Goal: Task Accomplishment & Management: Manage account settings

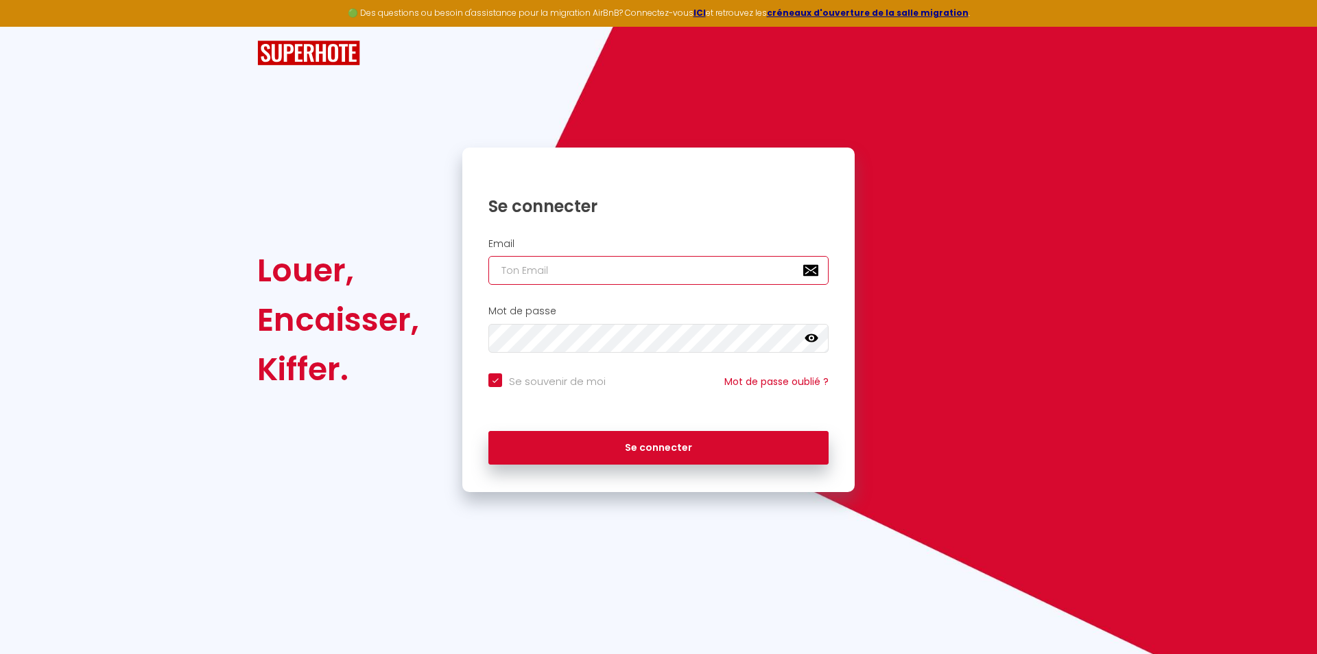
click at [594, 278] on input "email" at bounding box center [658, 270] width 340 height 29
type input "J"
checkbox input "true"
type input "JE"
checkbox input "true"
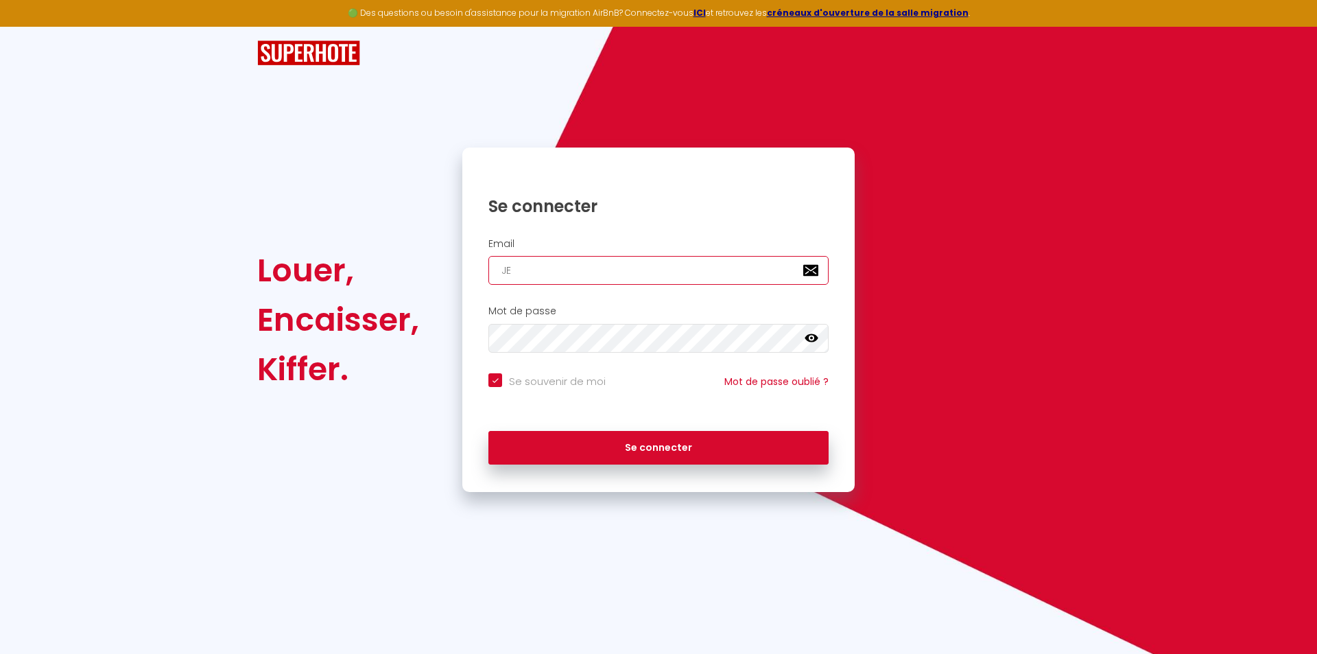
type input "[PERSON_NAME]"
checkbox input "true"
type input "JE"
checkbox input "true"
type input "J"
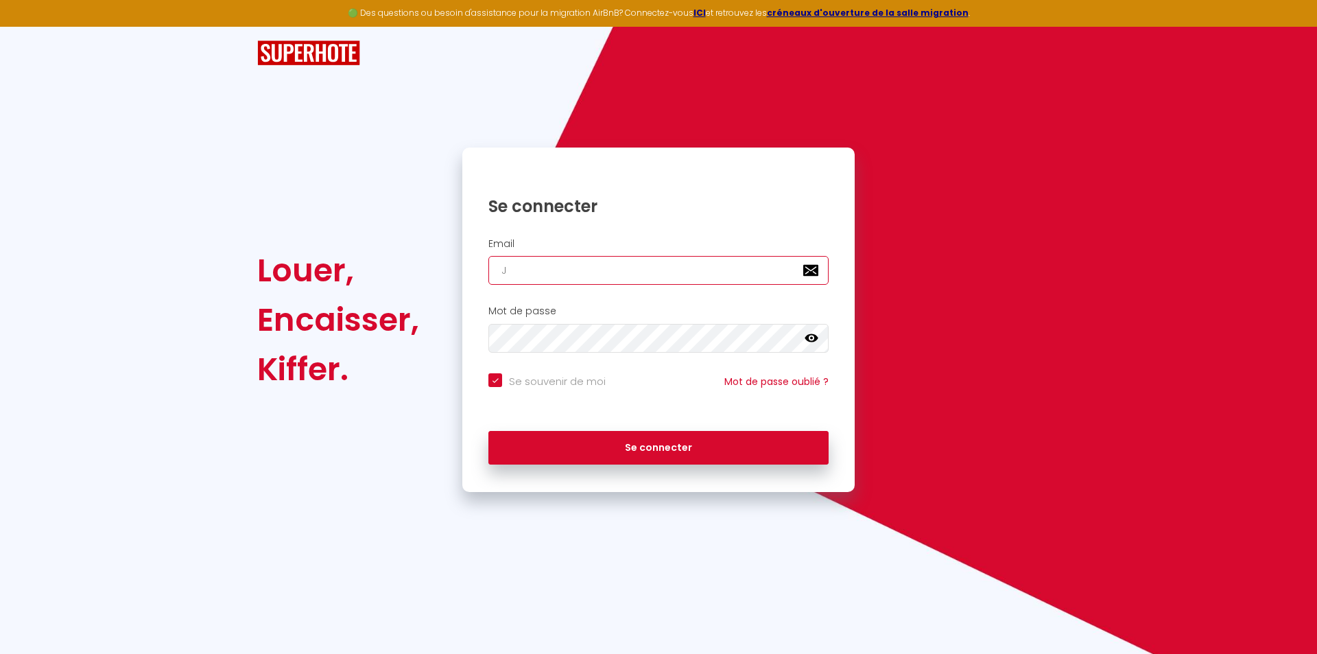
checkbox input "true"
type input "j"
checkbox input "true"
type input "je"
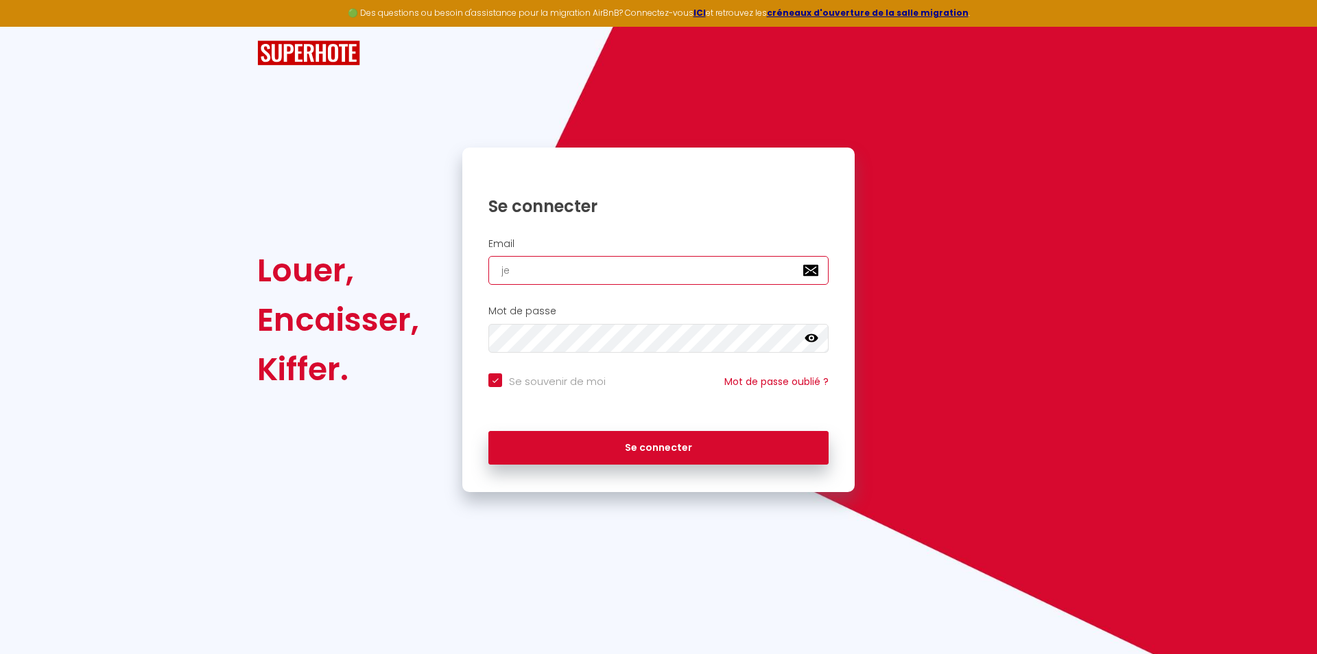
checkbox input "true"
type input "jer"
checkbox input "true"
type input "jere"
checkbox input "true"
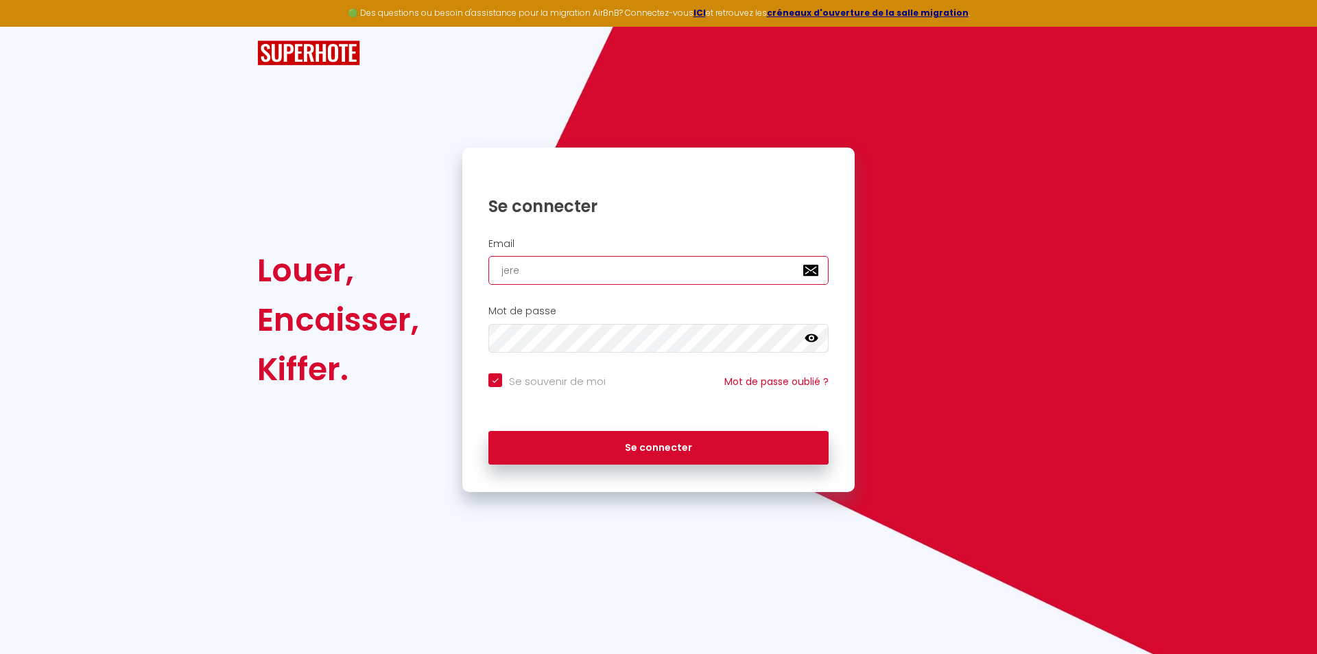
type input "jerem"
checkbox input "true"
type input "jerems"
checkbox input "true"
type input "jerems."
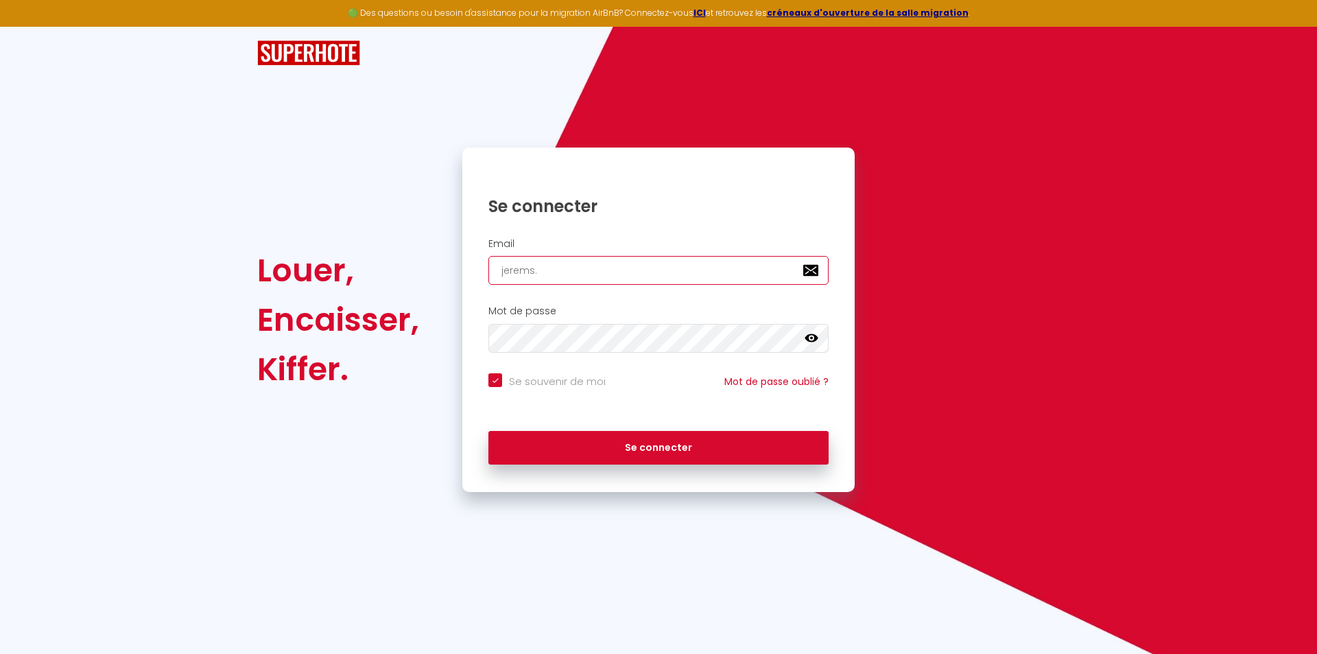
checkbox input "true"
type input "jerems.m"
checkbox input "true"
type input "[DOMAIN_NAME]"
checkbox input "true"
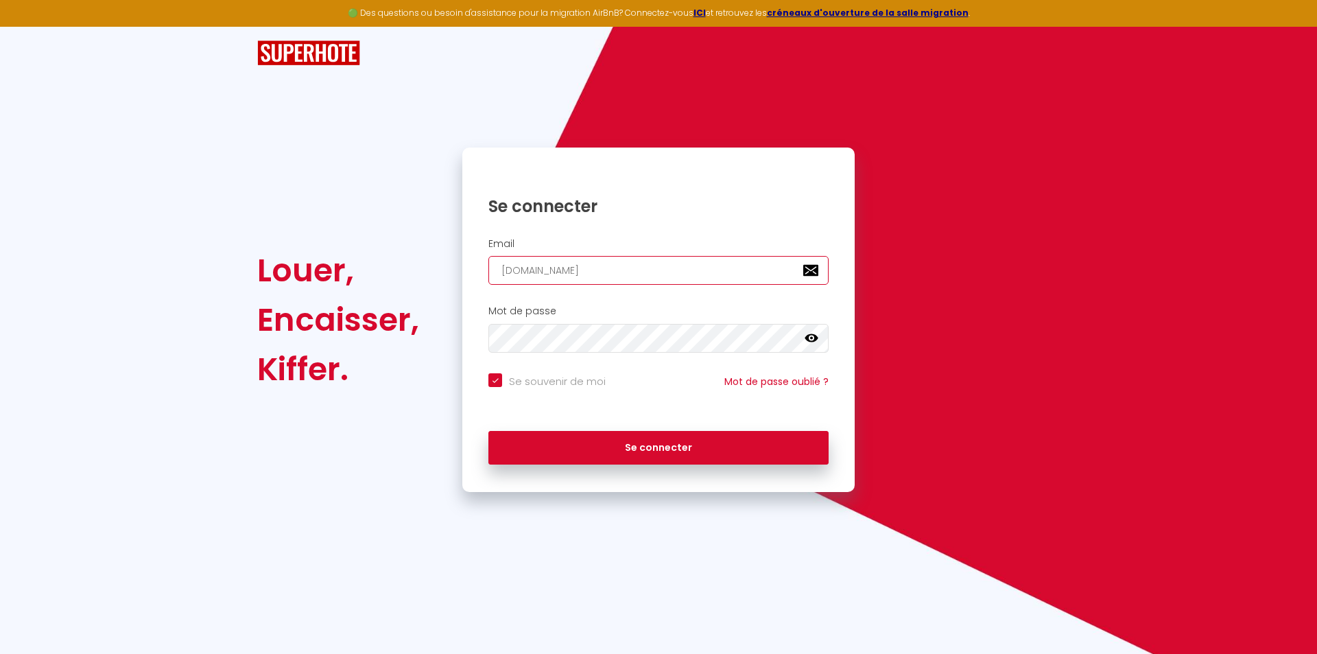
type input "jerems.mar"
checkbox input "true"
type input "jerems.mari"
checkbox input "true"
type input "jerems.[PERSON_NAME]"
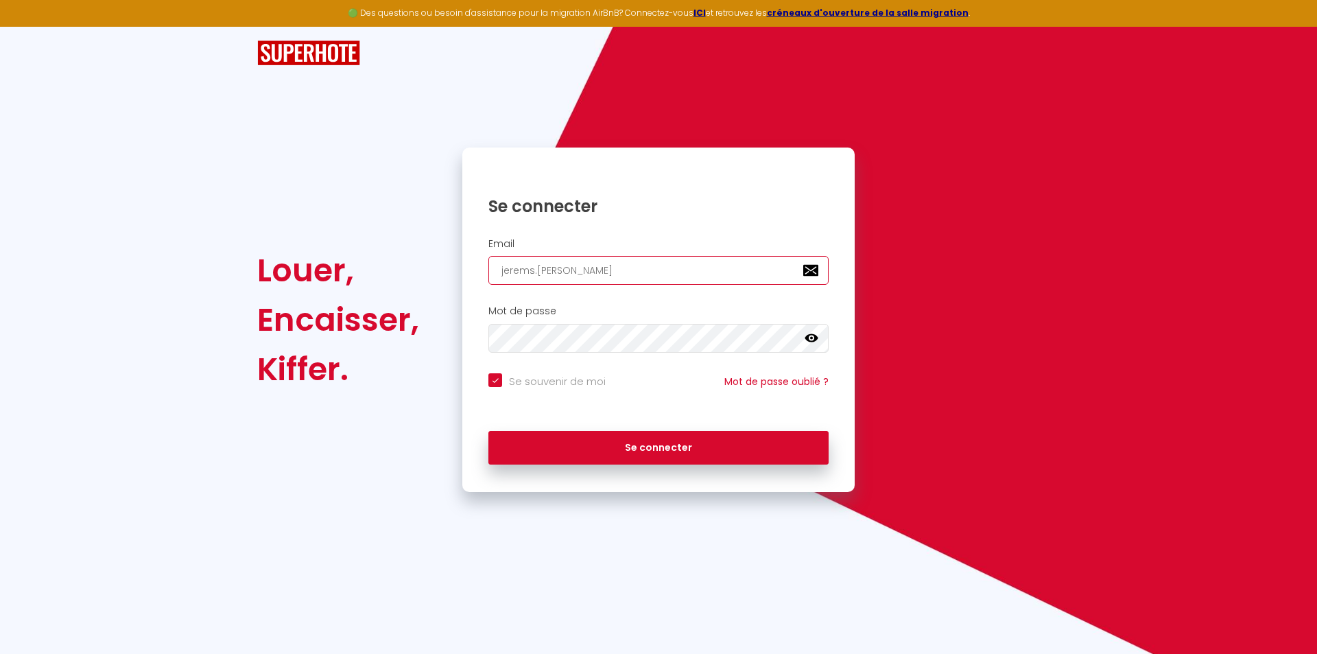
checkbox input "true"
type input "jerems.marie8"
checkbox input "true"
type input "jerems.marie85"
checkbox input "true"
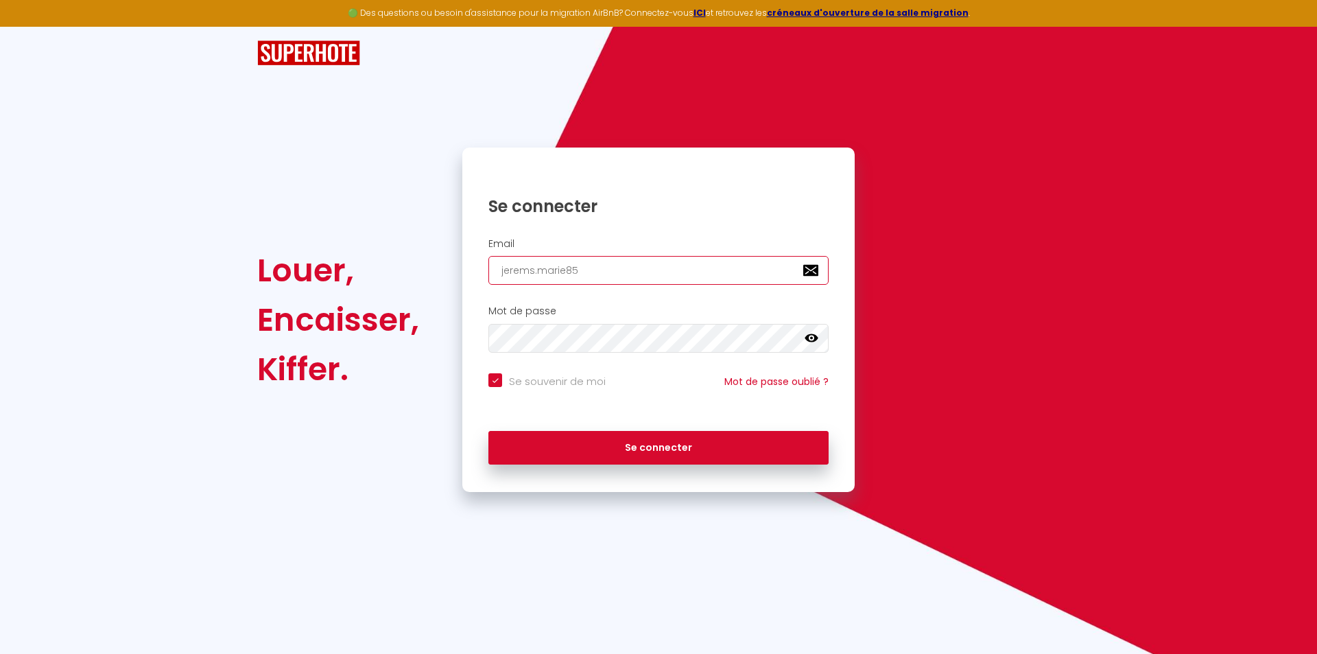
type input "jerems.marie85@"
checkbox input "true"
type input "jerems.marie85@g"
checkbox input "true"
type input "jerems.marie85@gm"
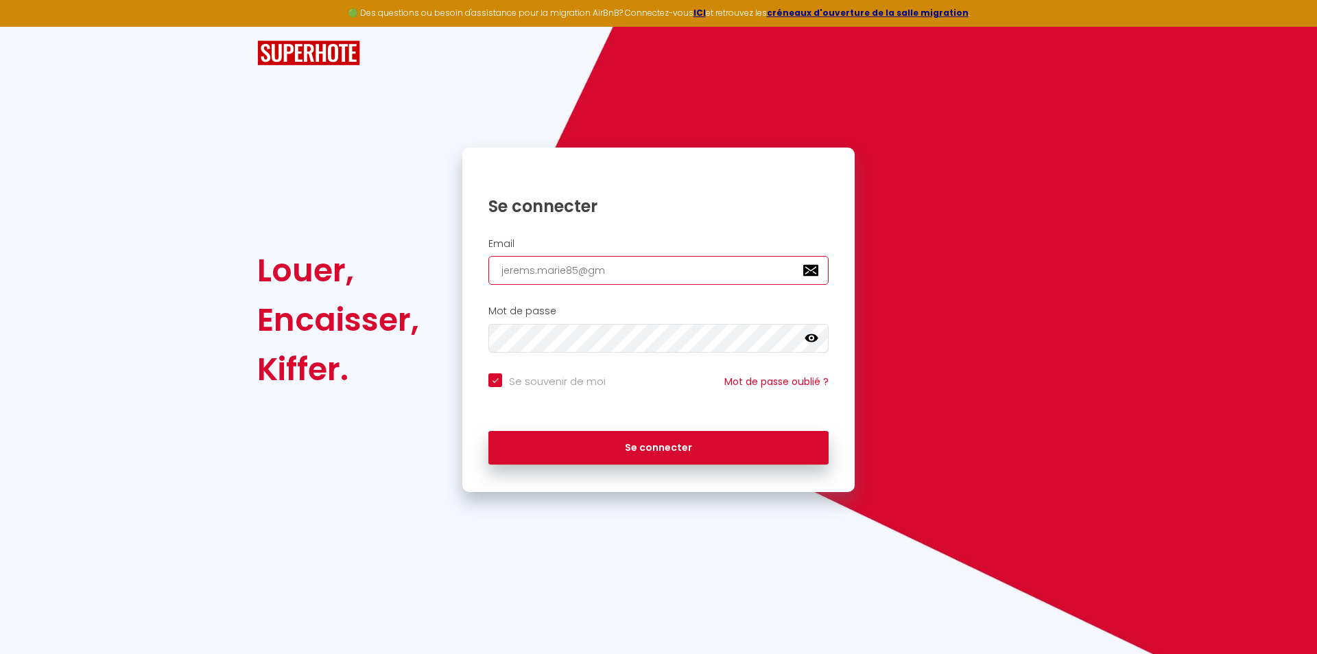
checkbox input "true"
type input "jerems.marie85@gma"
checkbox input "true"
type input "jerems.marie85@gmai"
checkbox input "true"
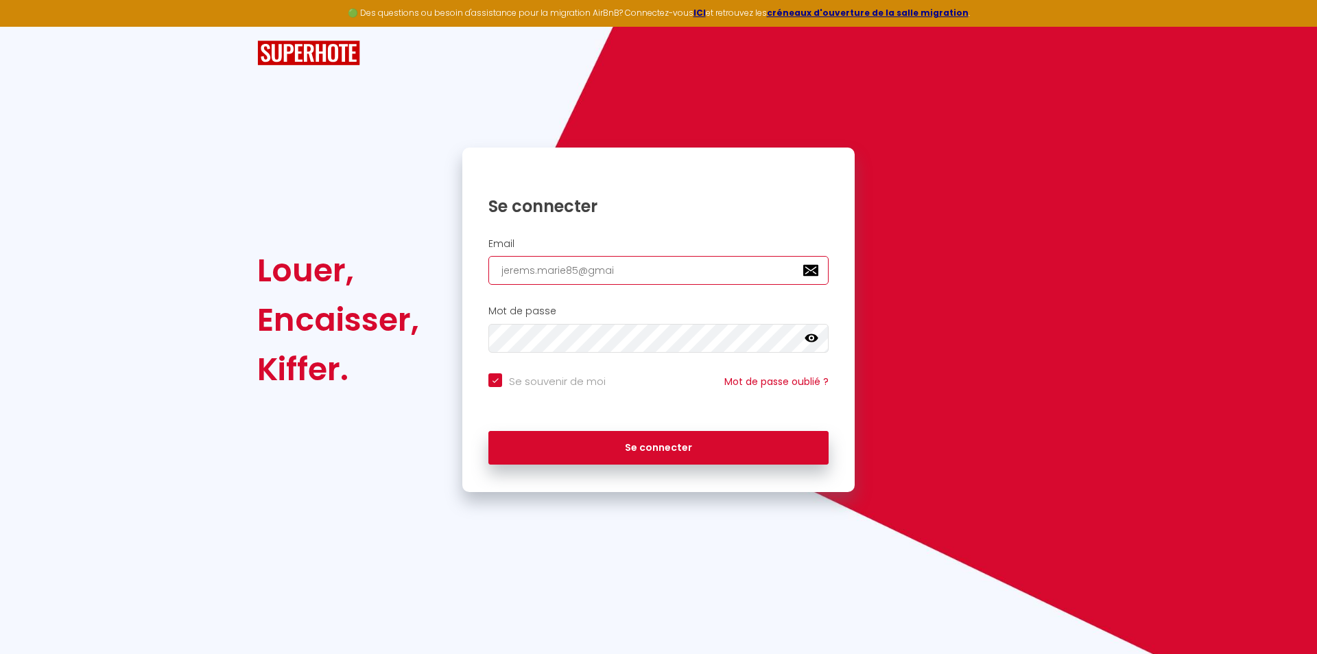
type input "[EMAIL_ADDRESS]"
checkbox input "true"
type input "[EMAIL_ADDRESS]."
checkbox input "true"
type input "jerems.marie85@gmail.c"
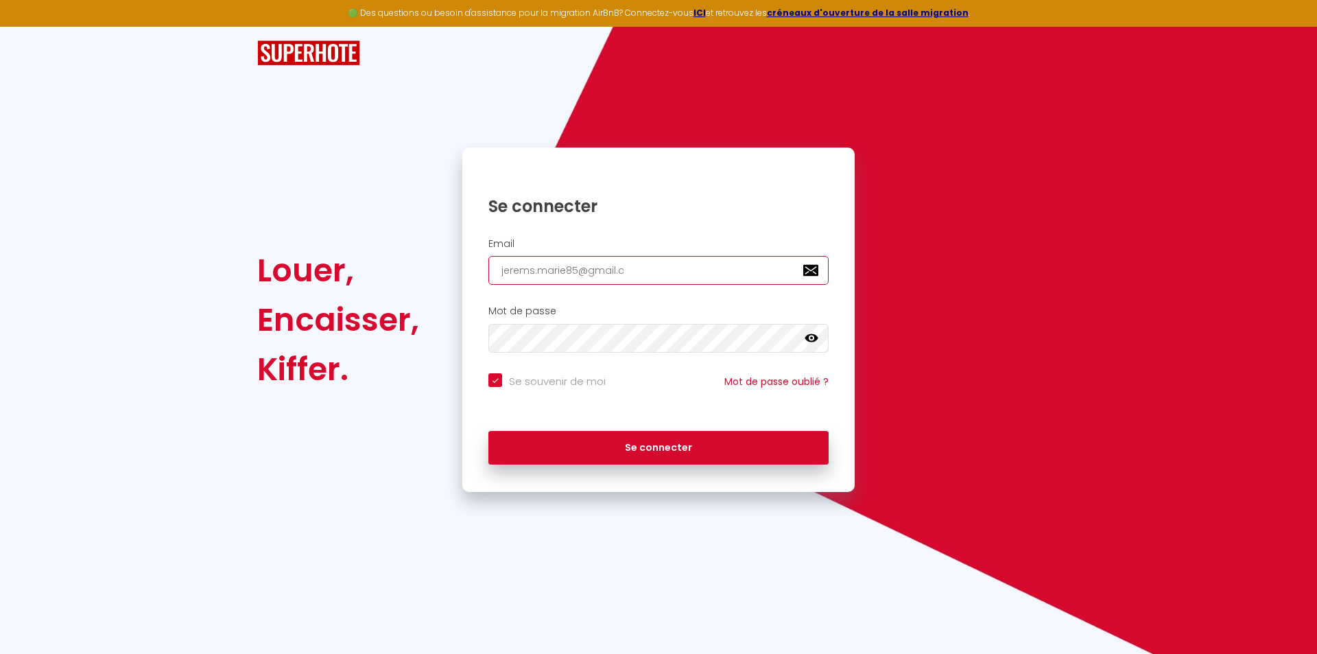
checkbox input "true"
type input "[EMAIL_ADDRESS][DOMAIN_NAME]"
checkbox input "true"
type input "[EMAIL_ADDRESS][DOMAIN_NAME]"
checkbox input "true"
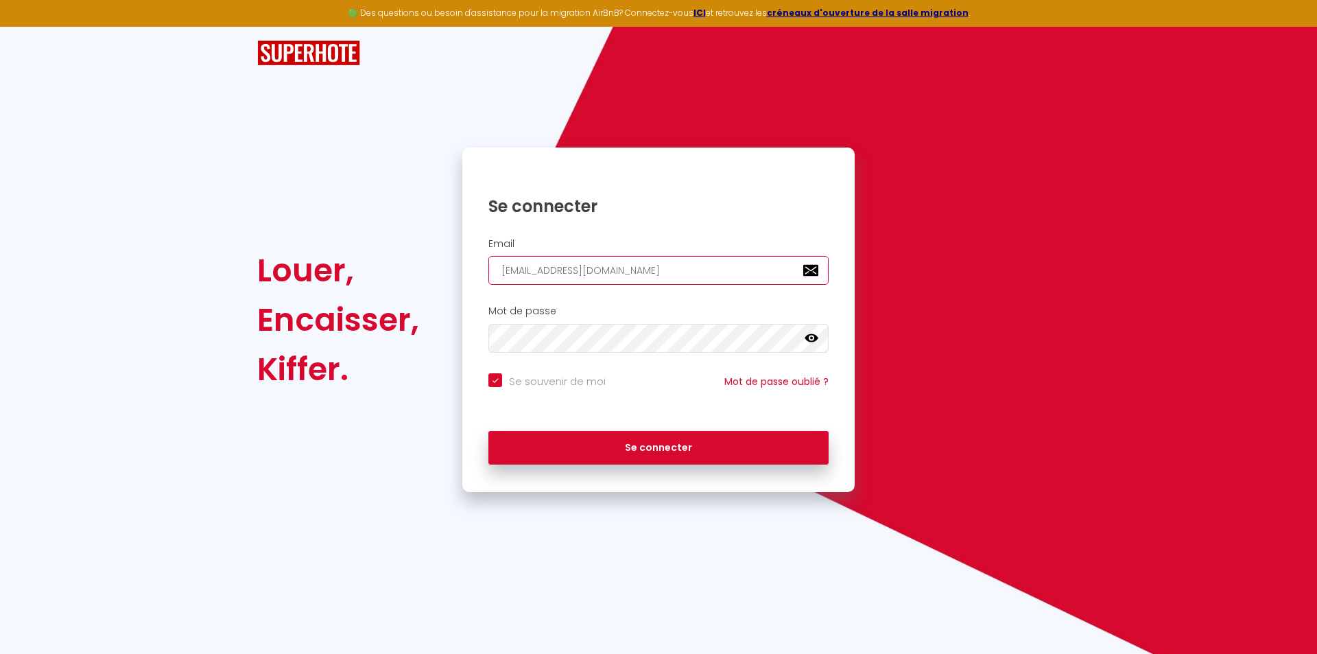
type input "[EMAIL_ADDRESS][DOMAIN_NAME]"
click at [505, 374] on input "Se souvenir de moi" at bounding box center [546, 380] width 117 height 14
checkbox input "false"
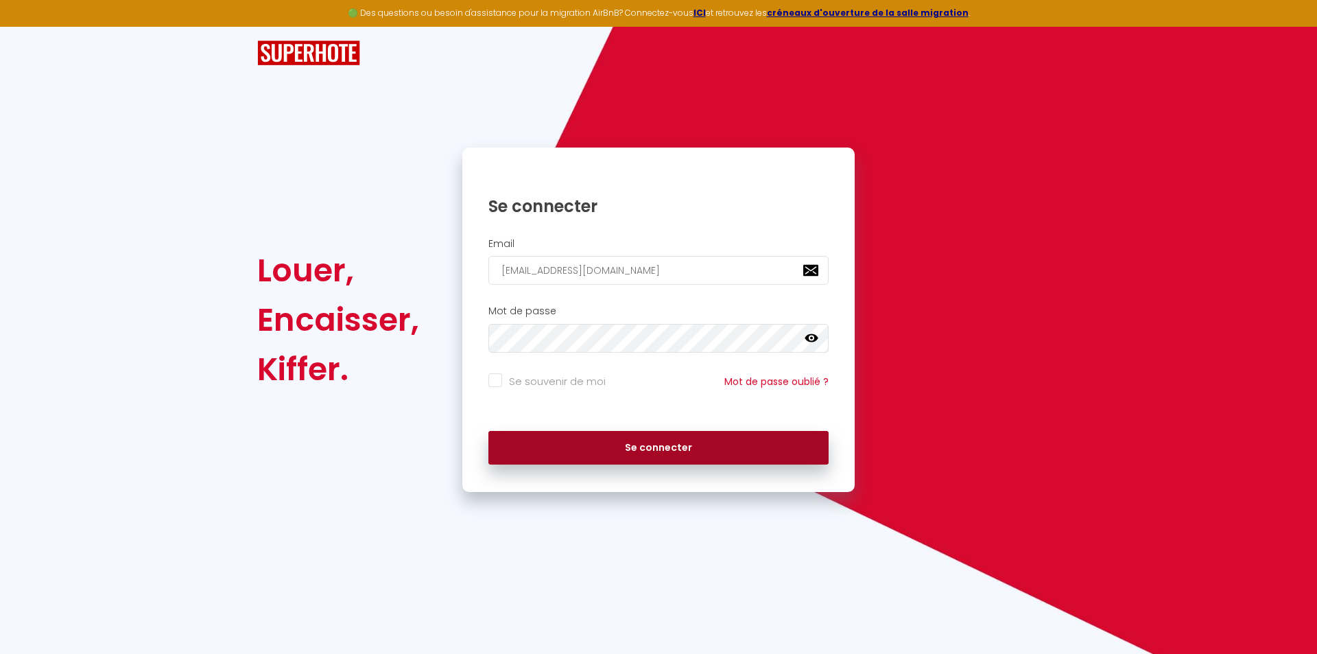
click at [533, 441] on button "Se connecter" at bounding box center [658, 448] width 340 height 34
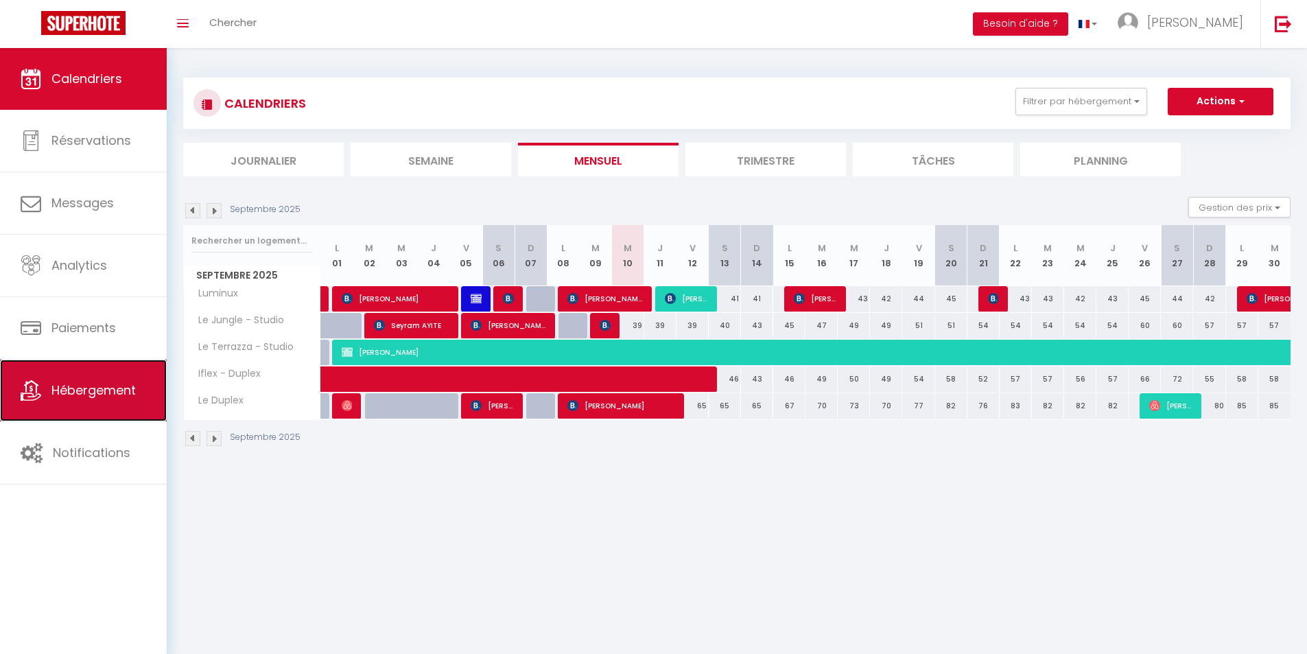
click at [94, 394] on span "Hébergement" at bounding box center [93, 389] width 84 height 17
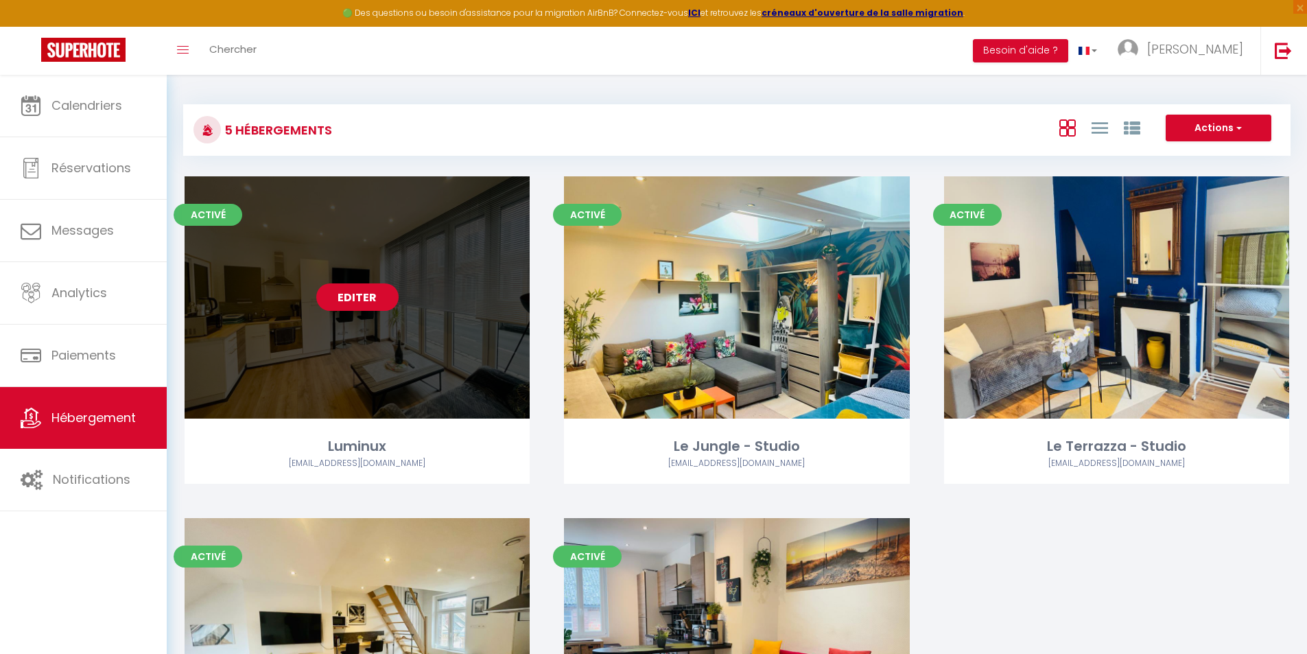
click at [366, 293] on link "Editer" at bounding box center [357, 296] width 82 height 27
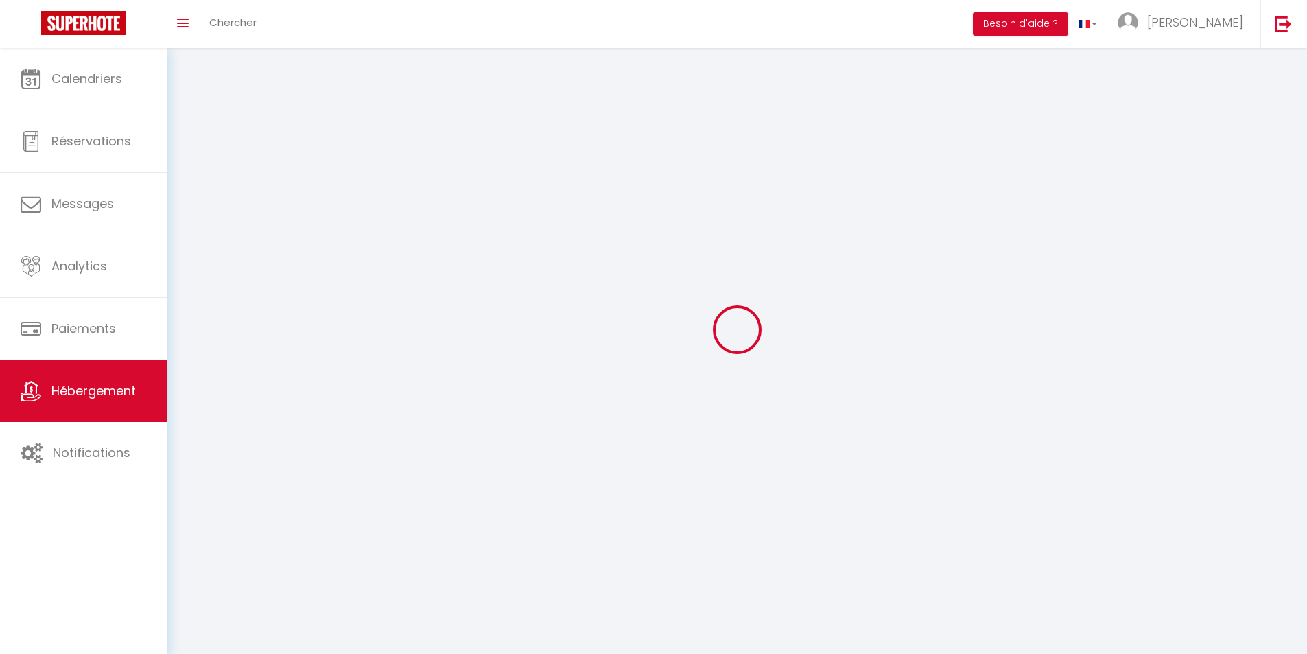
select select "1"
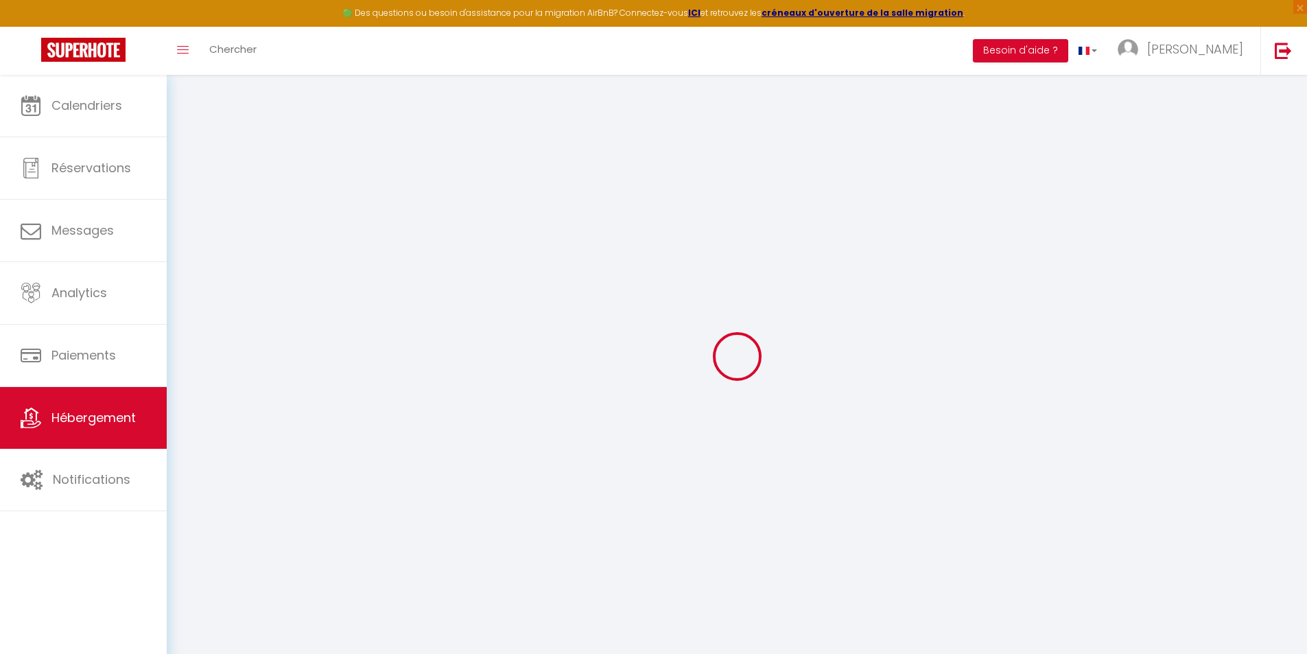
select select
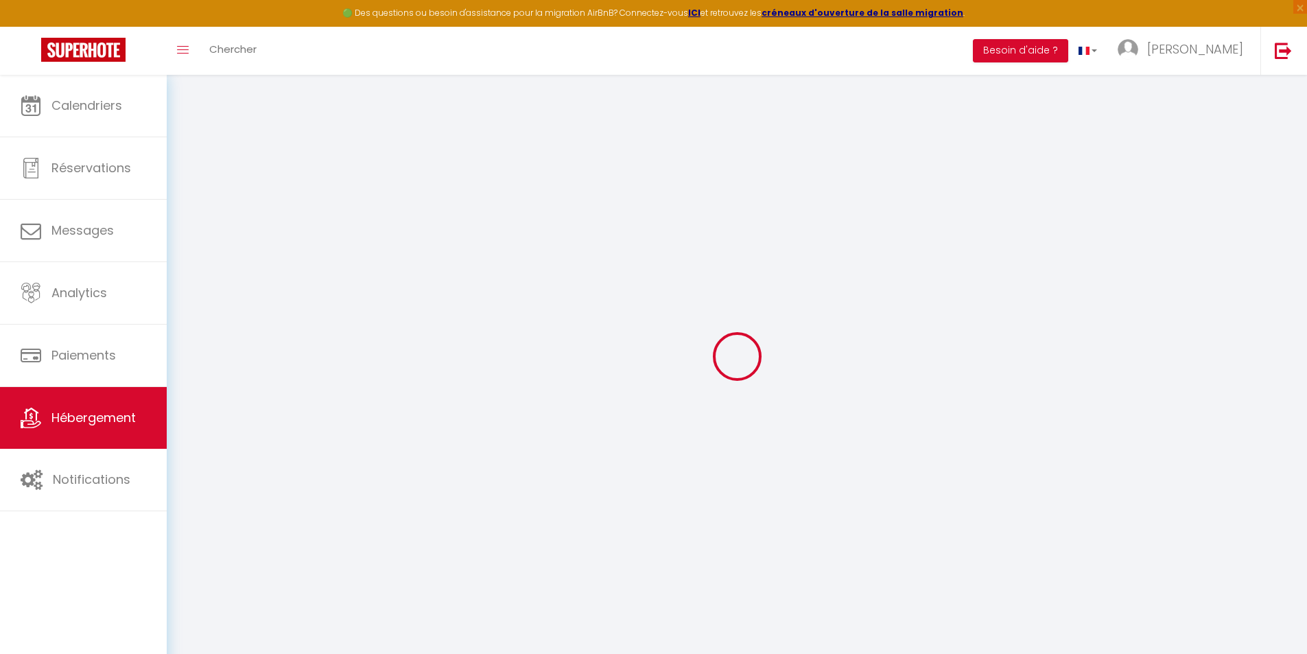
select select
checkbox input "false"
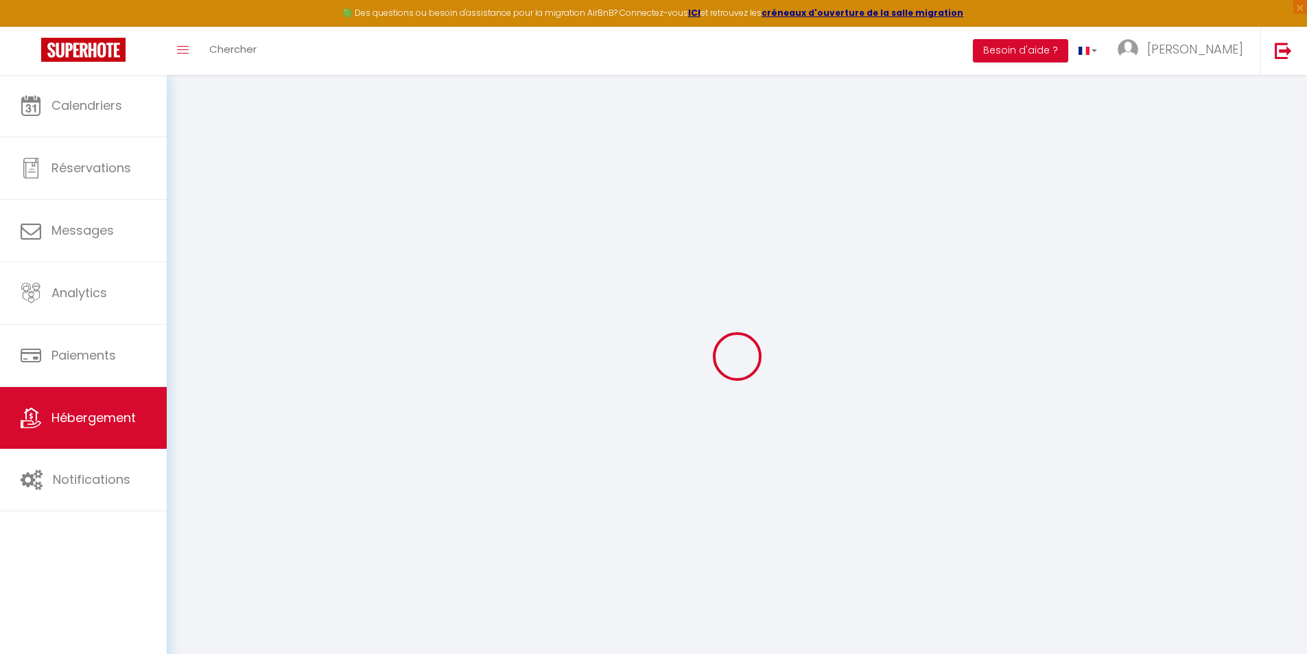
select select
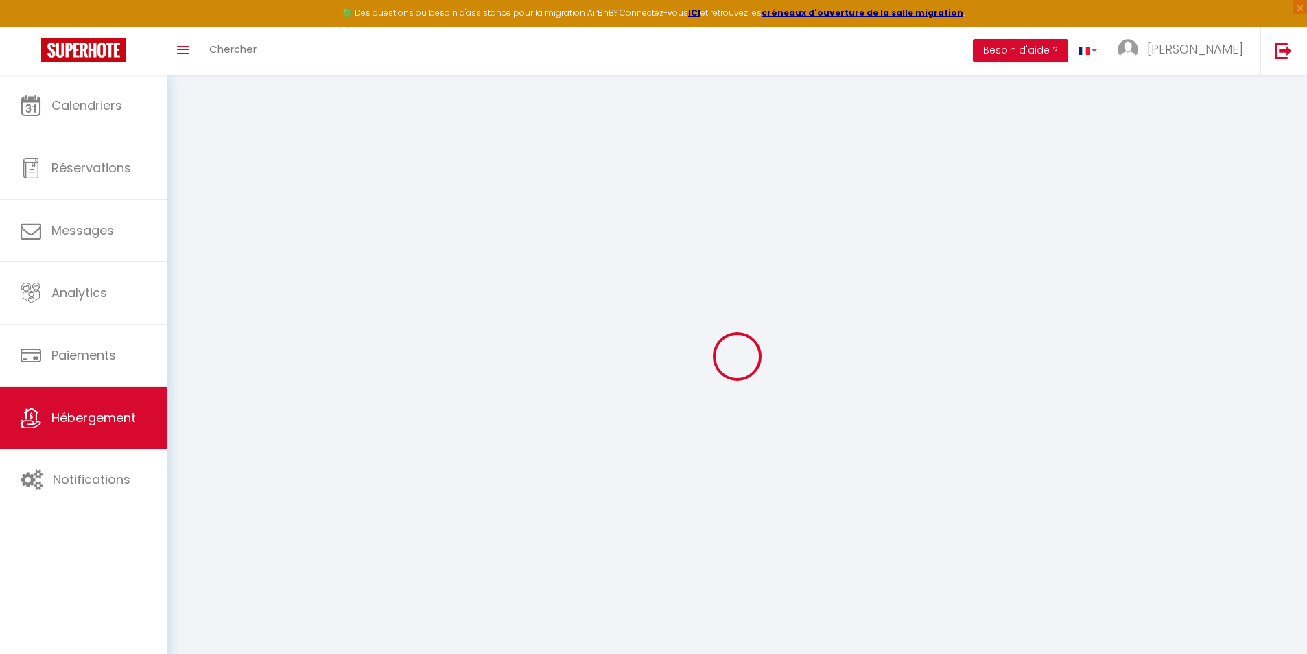
select select
checkbox input "false"
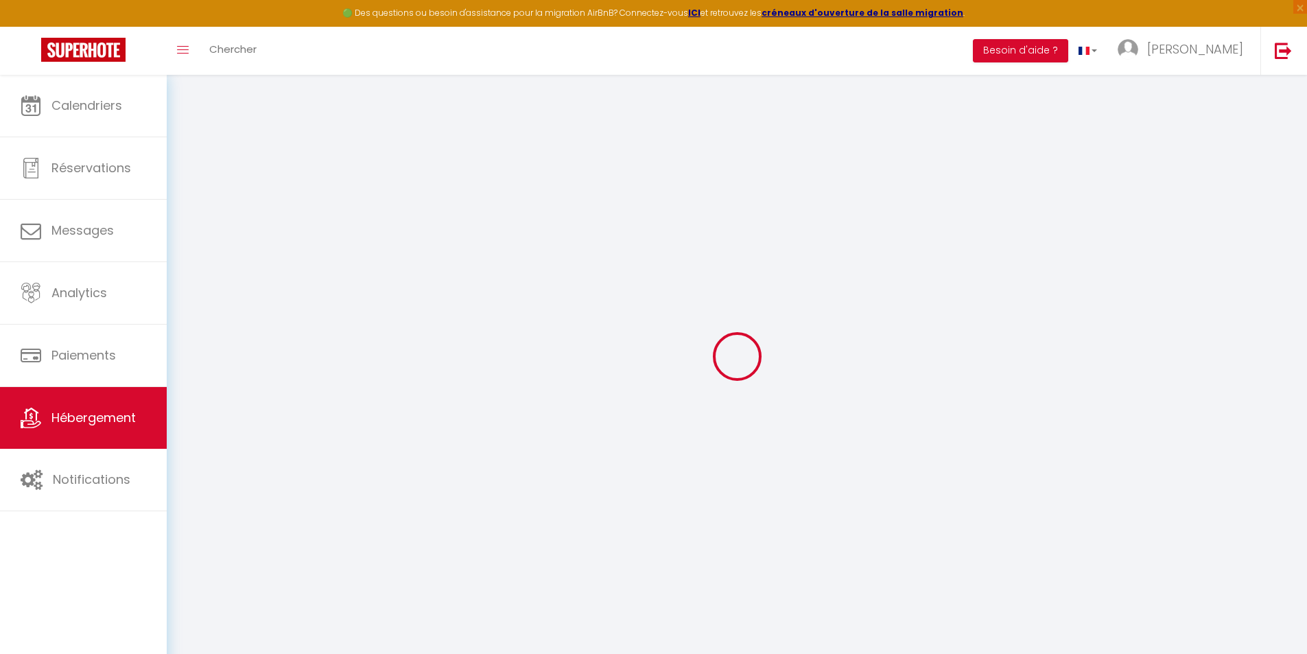
checkbox input "false"
select select
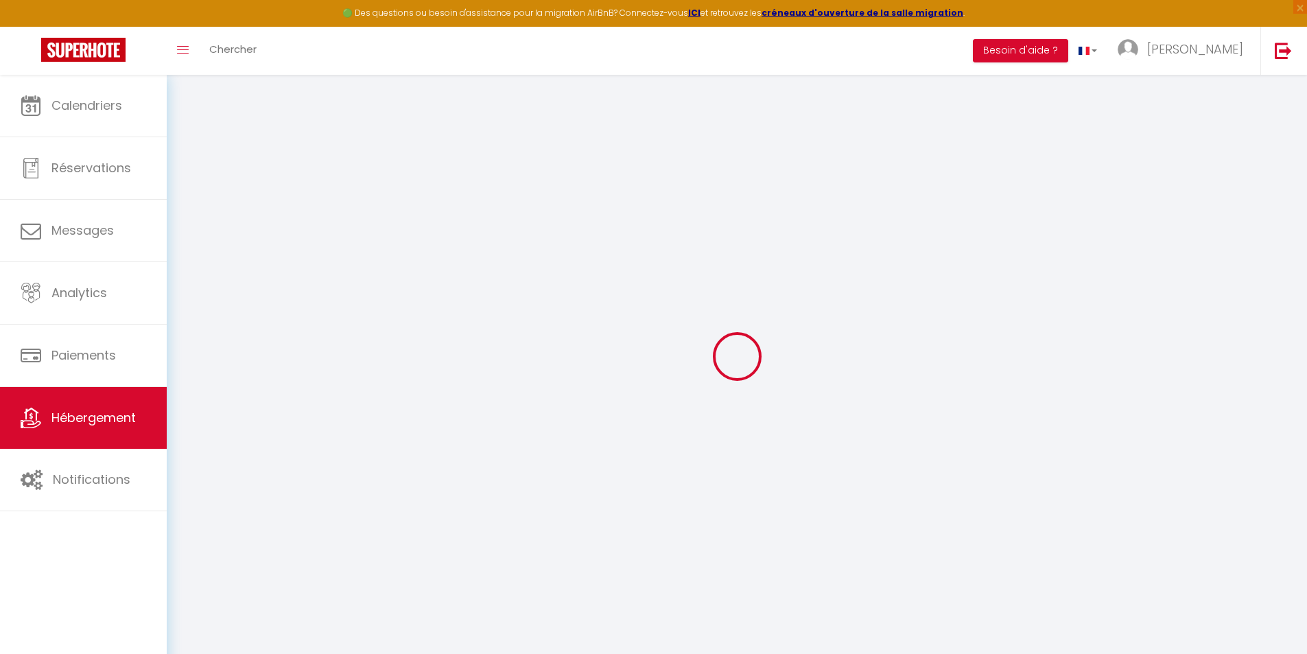
select select
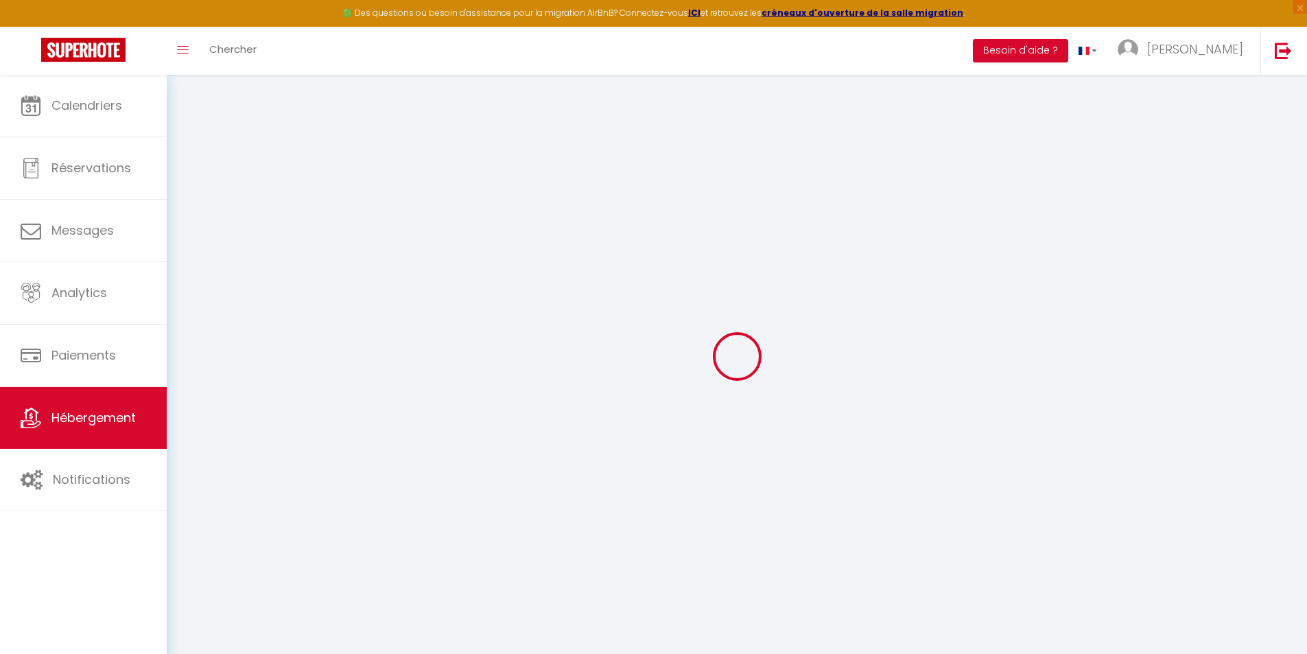
checkbox input "false"
select select
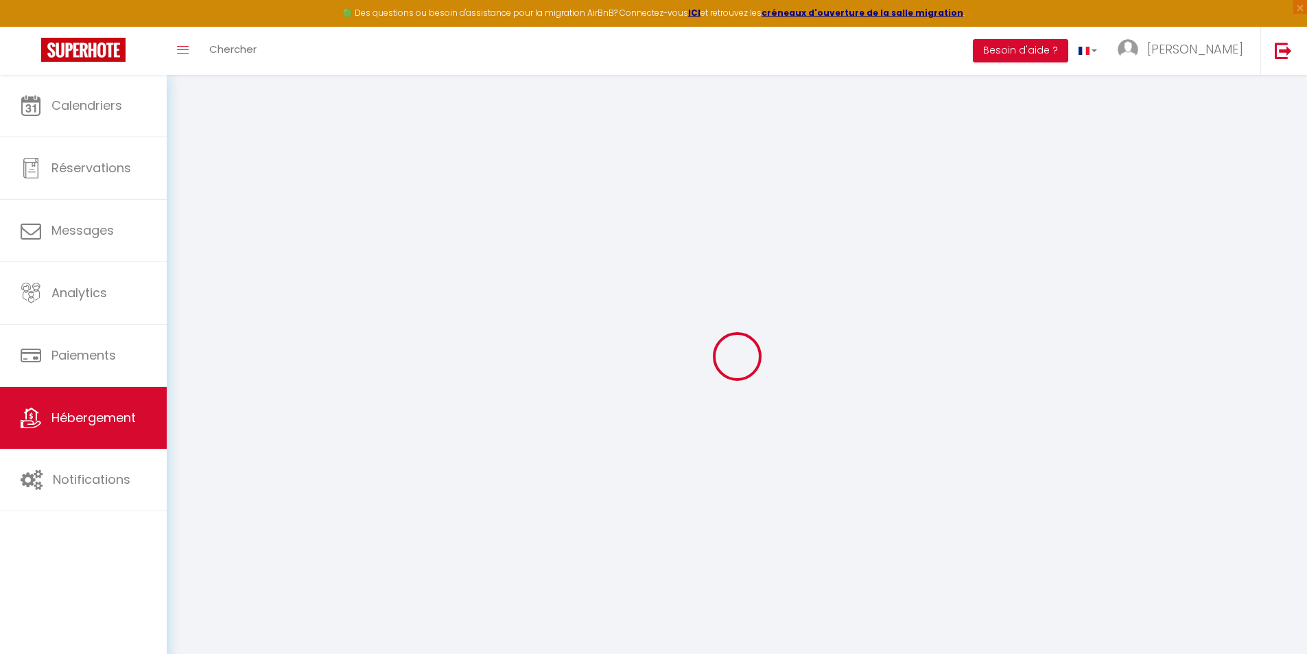
select select
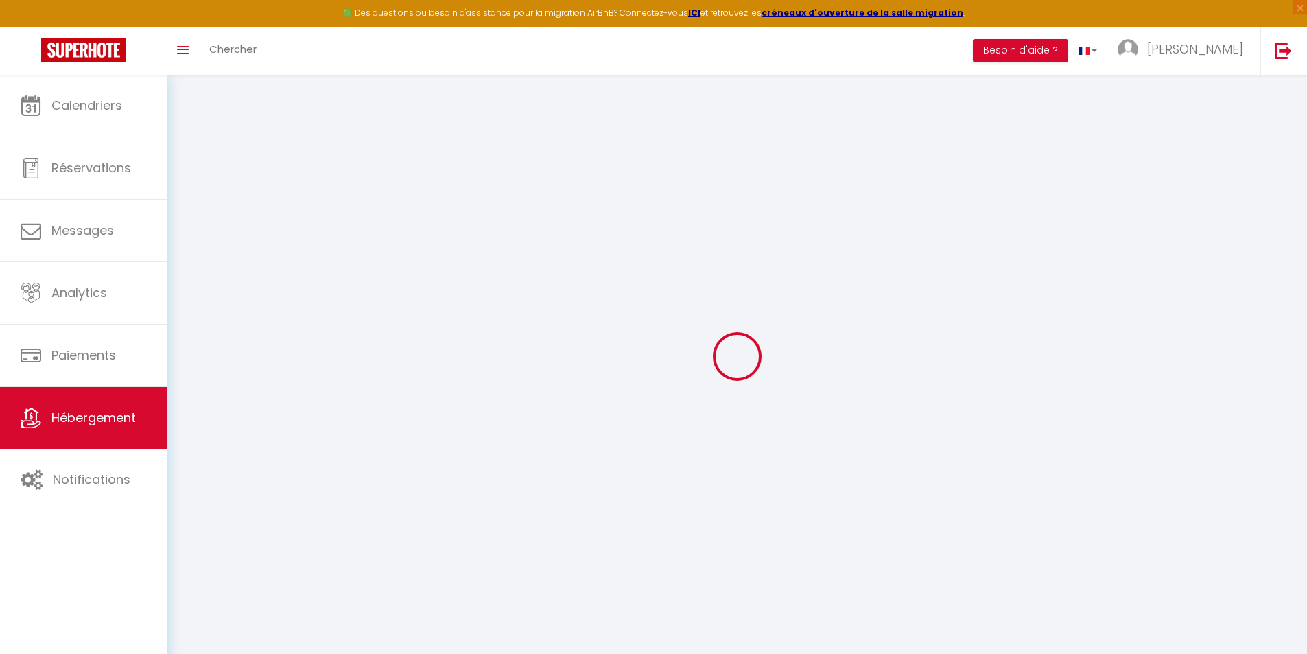
select select
checkbox input "false"
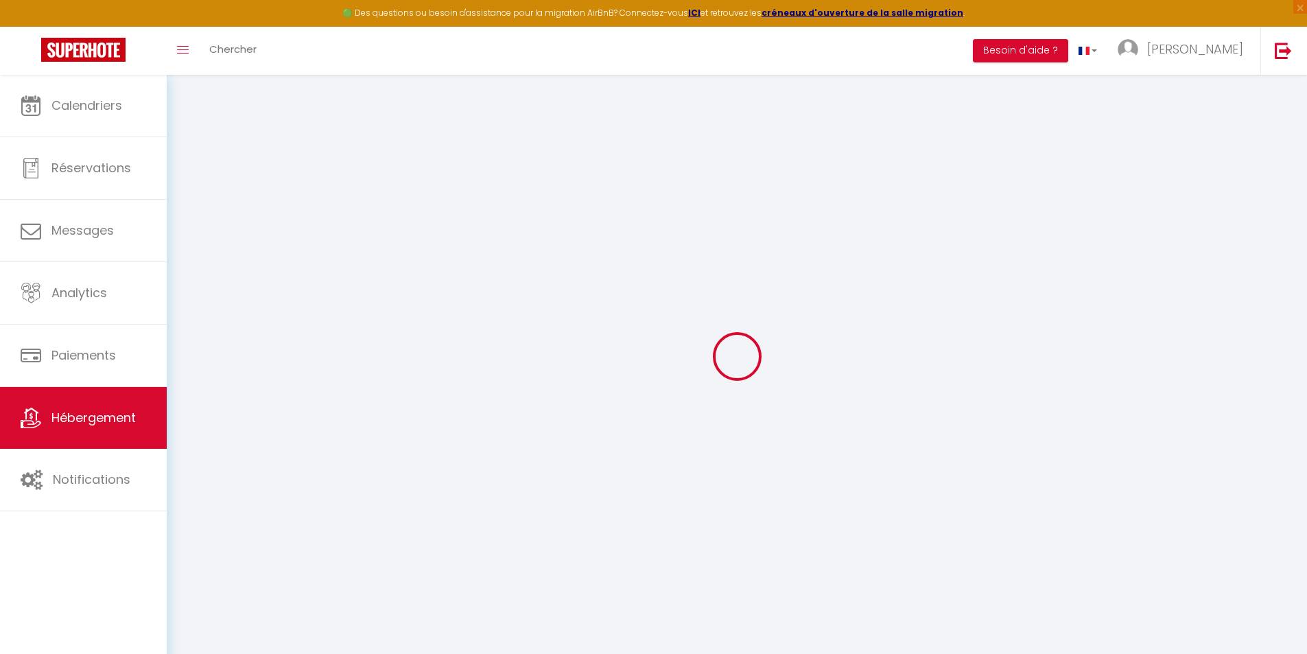
checkbox input "false"
select select
type input "Luminux"
type input "[PERSON_NAME]"
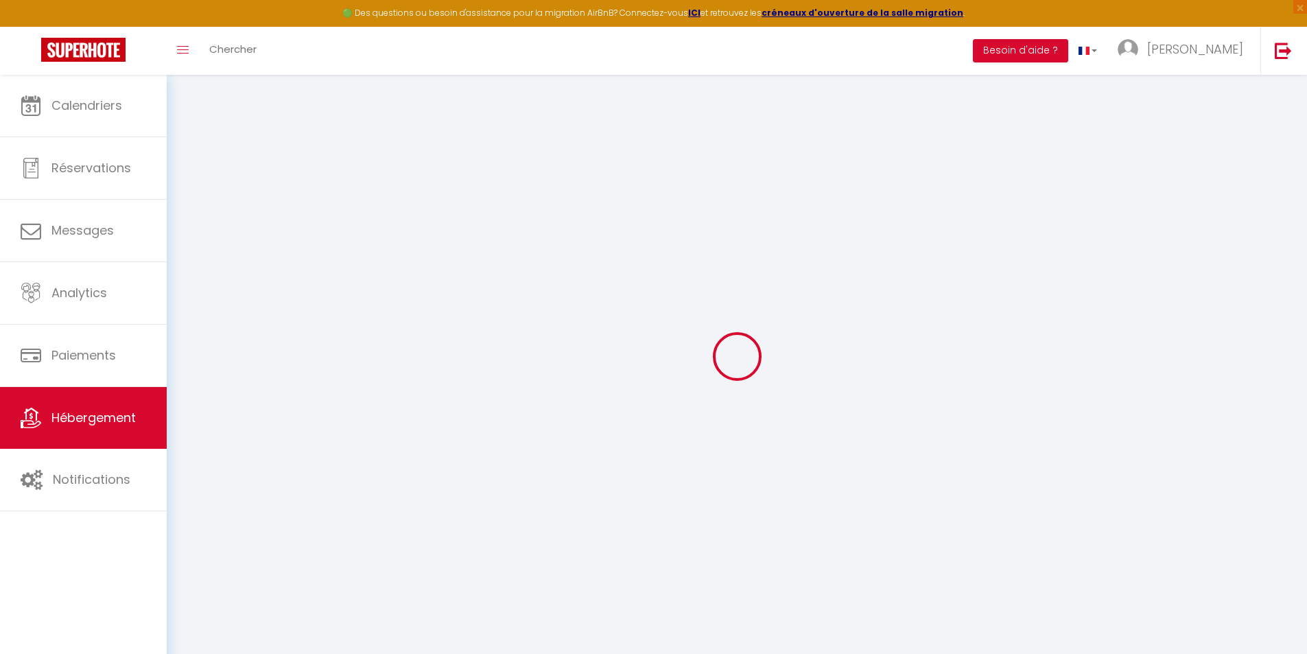
type input "Marié"
type input "[STREET_ADDRESS]"
type input "80000"
type input "[GEOGRAPHIC_DATA]"
select select "2"
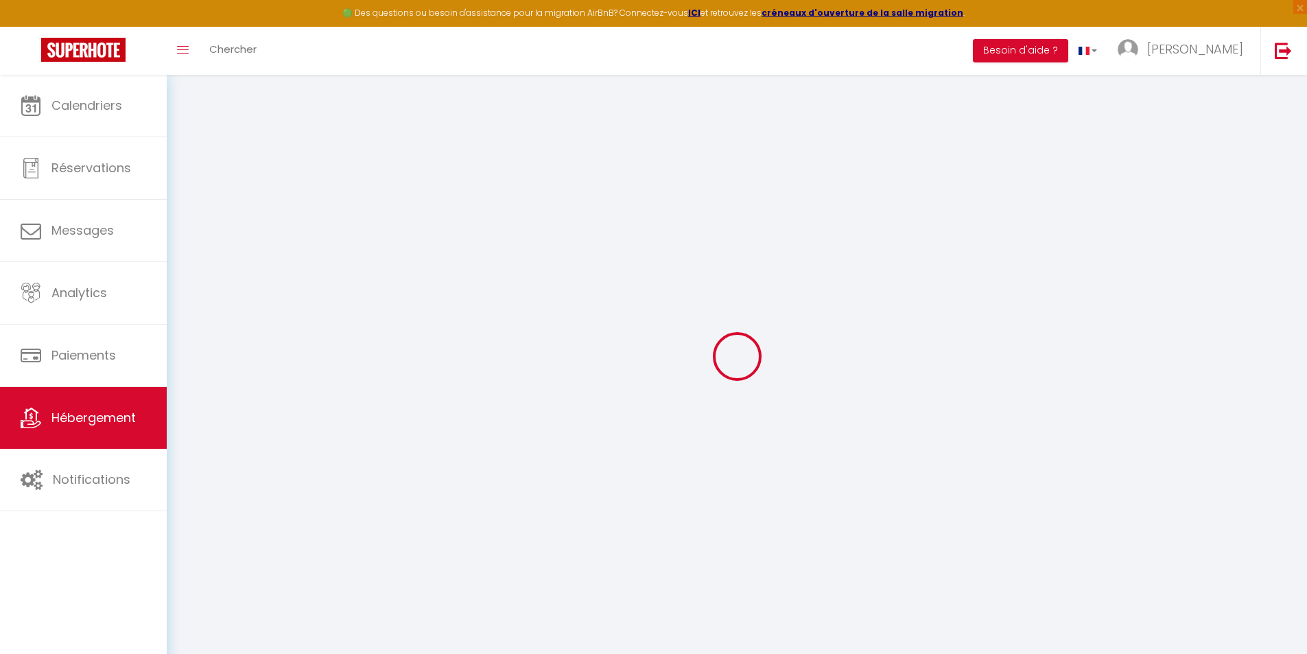
select select "1"
type input "42"
type input "5"
type input "20"
type input "5"
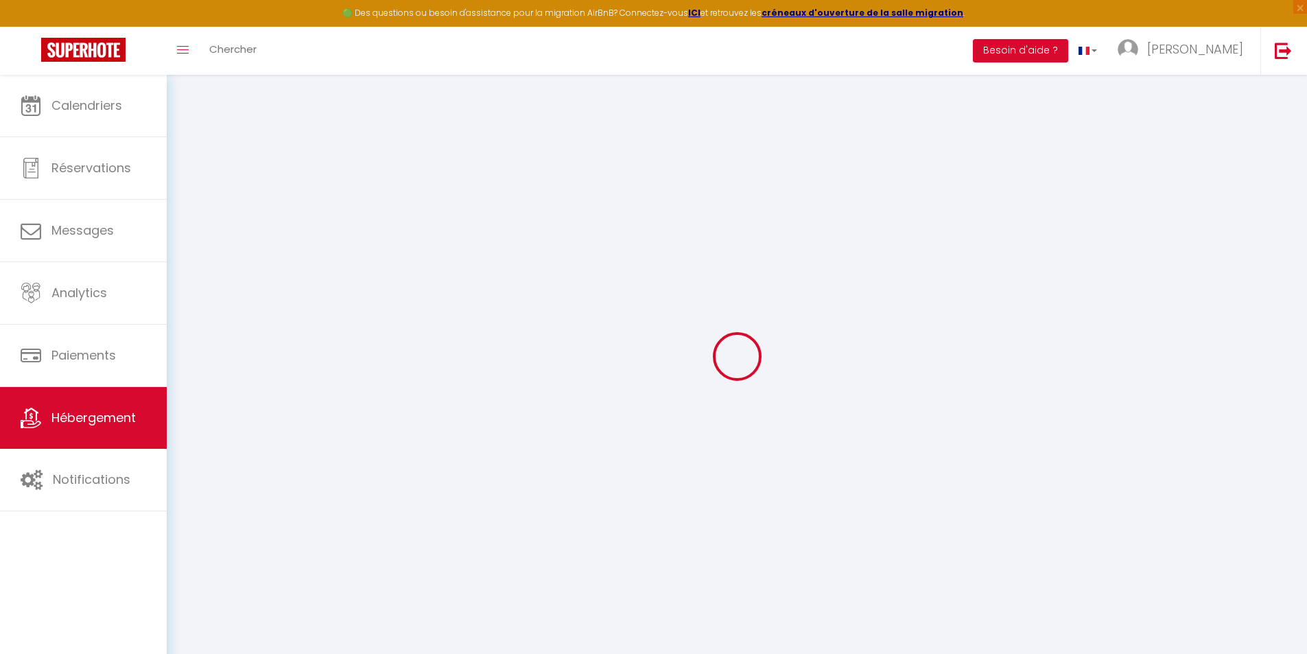
type input "3"
type input "250"
select select
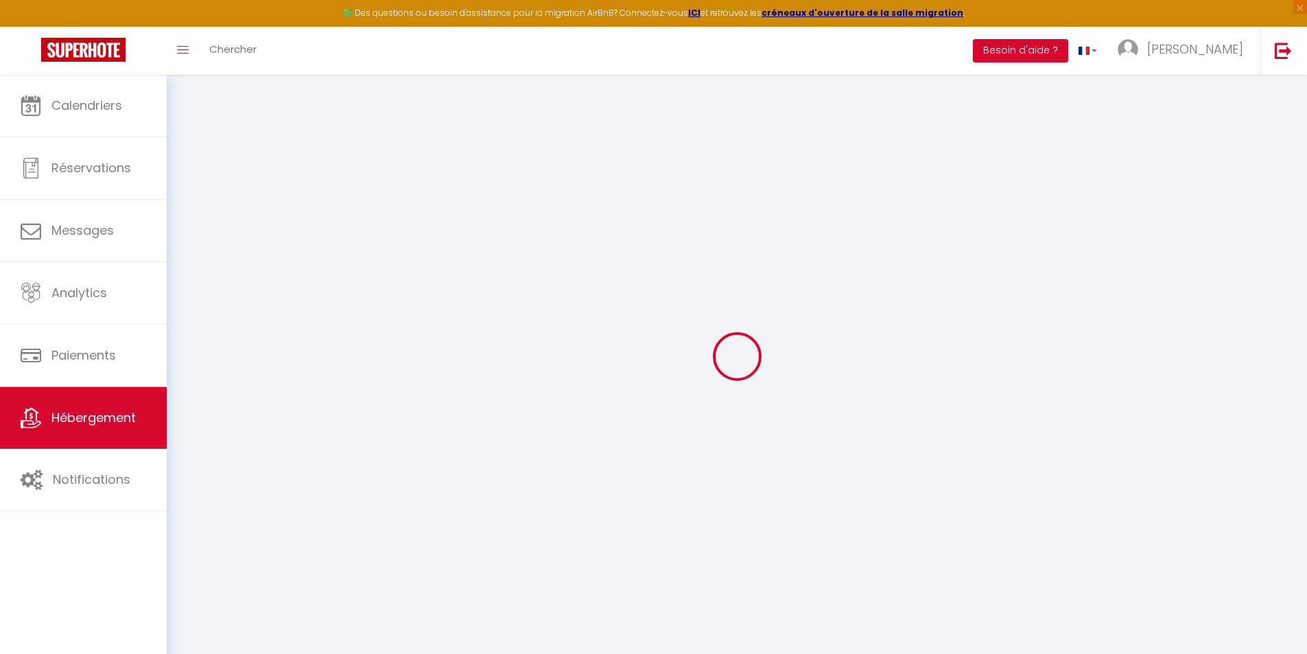
select select
type input "[STREET_ADDRESS]"
type input "80000"
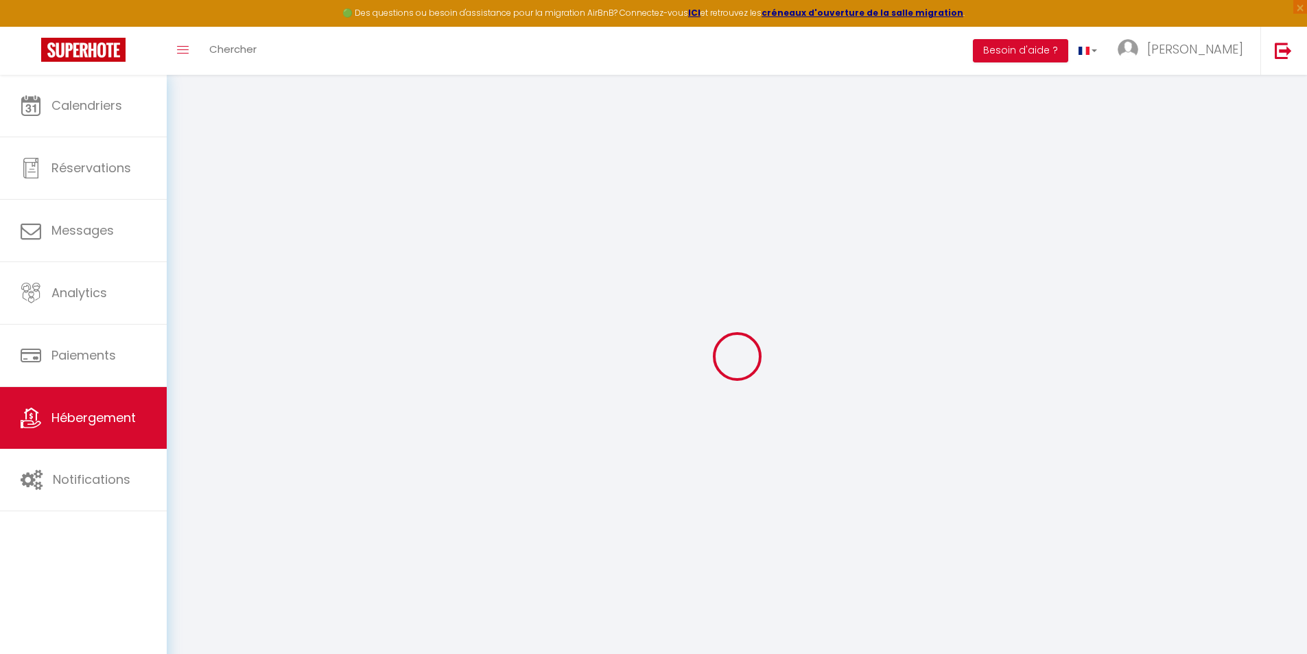
type input "[GEOGRAPHIC_DATA]"
type input "[EMAIL_ADDRESS][DOMAIN_NAME]"
select select "2966"
checkbox input "false"
checkbox input "true"
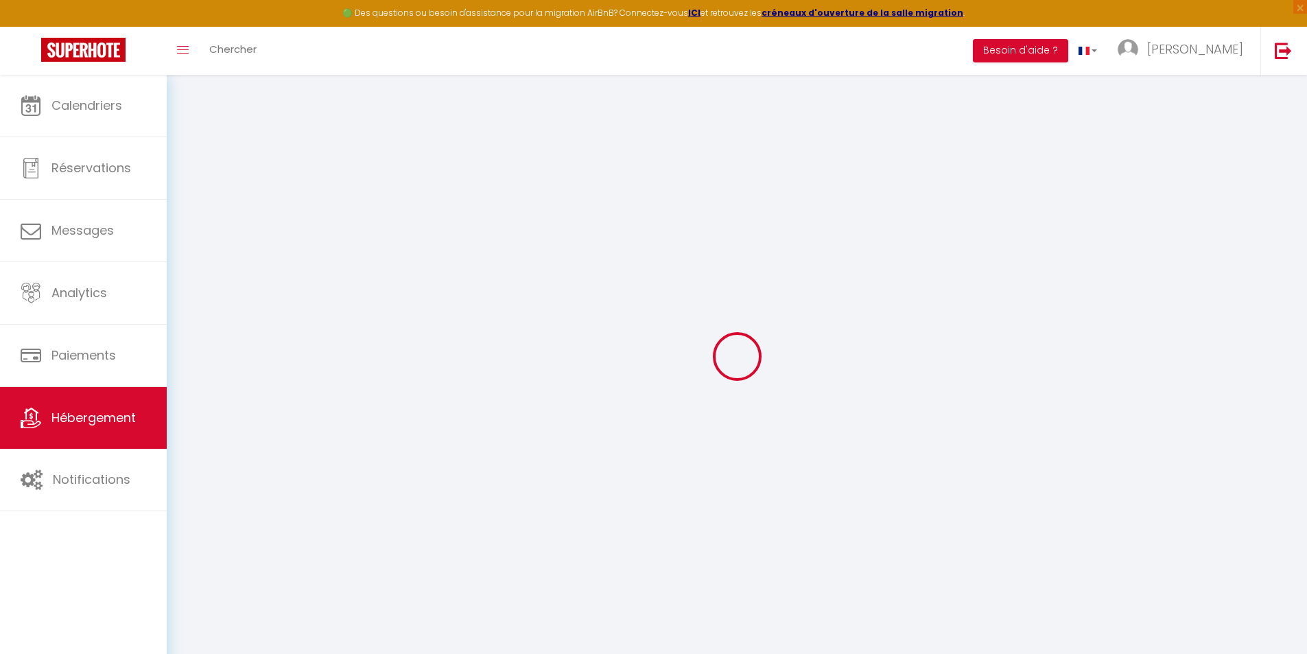
checkbox input "true"
checkbox input "false"
radio input "true"
type input "0"
type input "10"
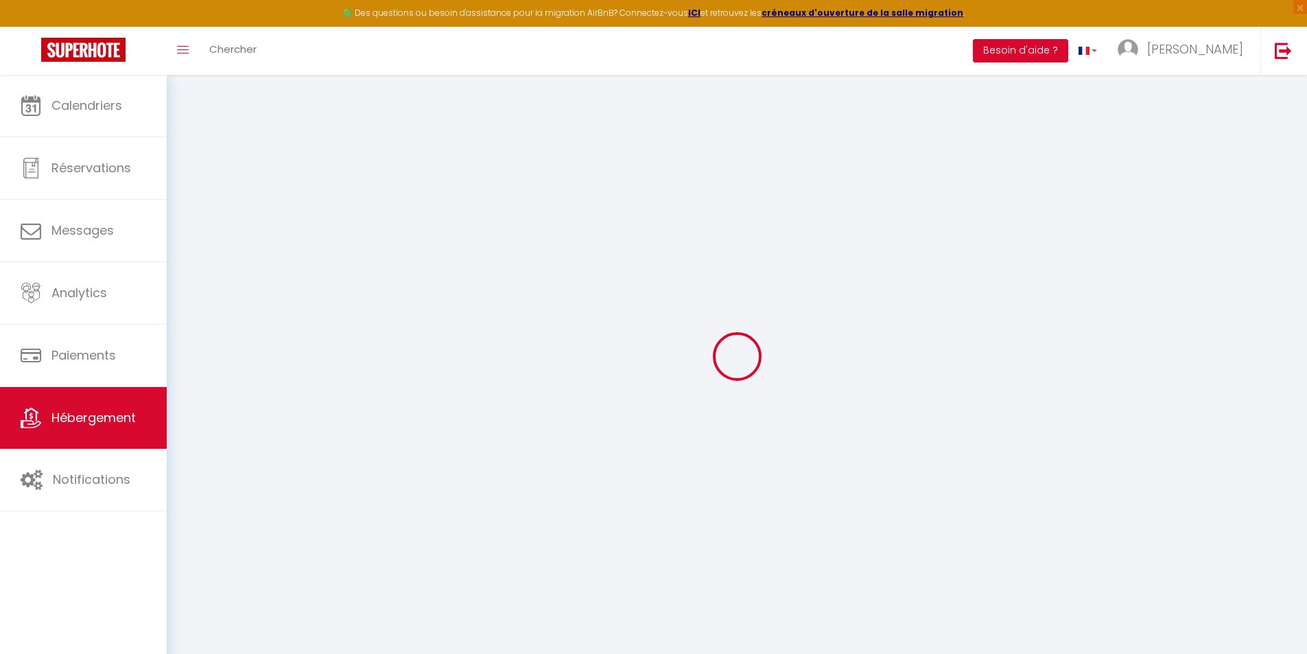
type input "0"
select select
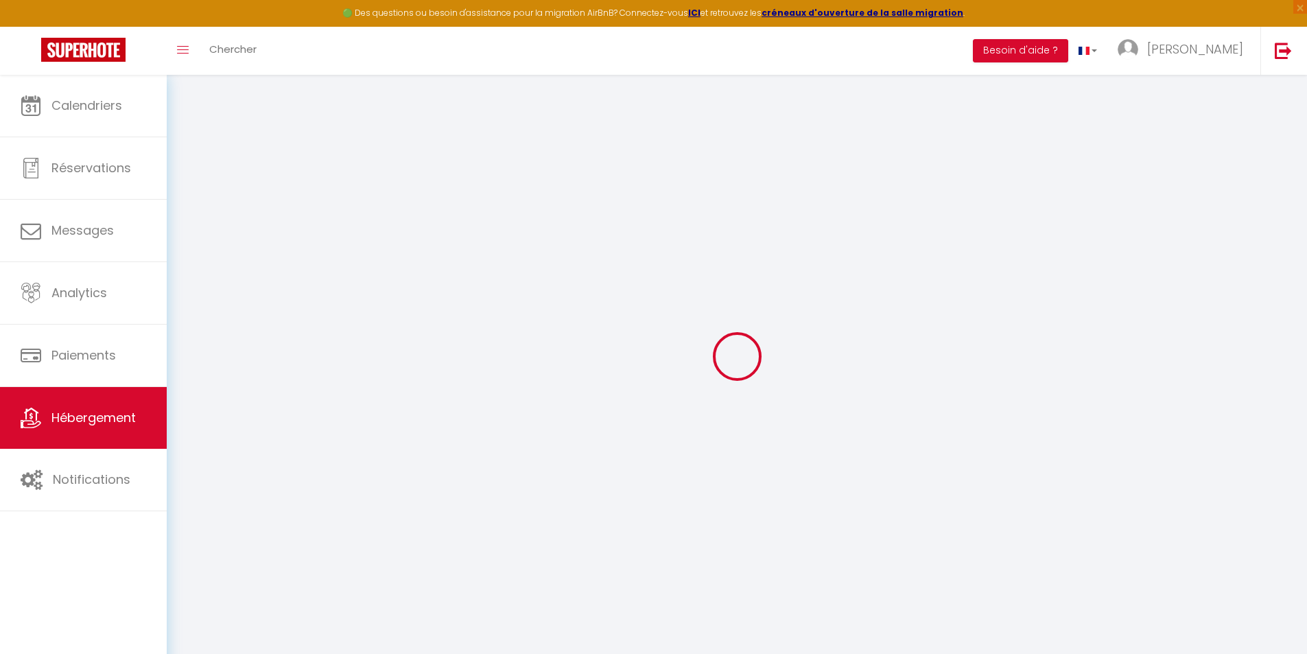
select select
checkbox input "false"
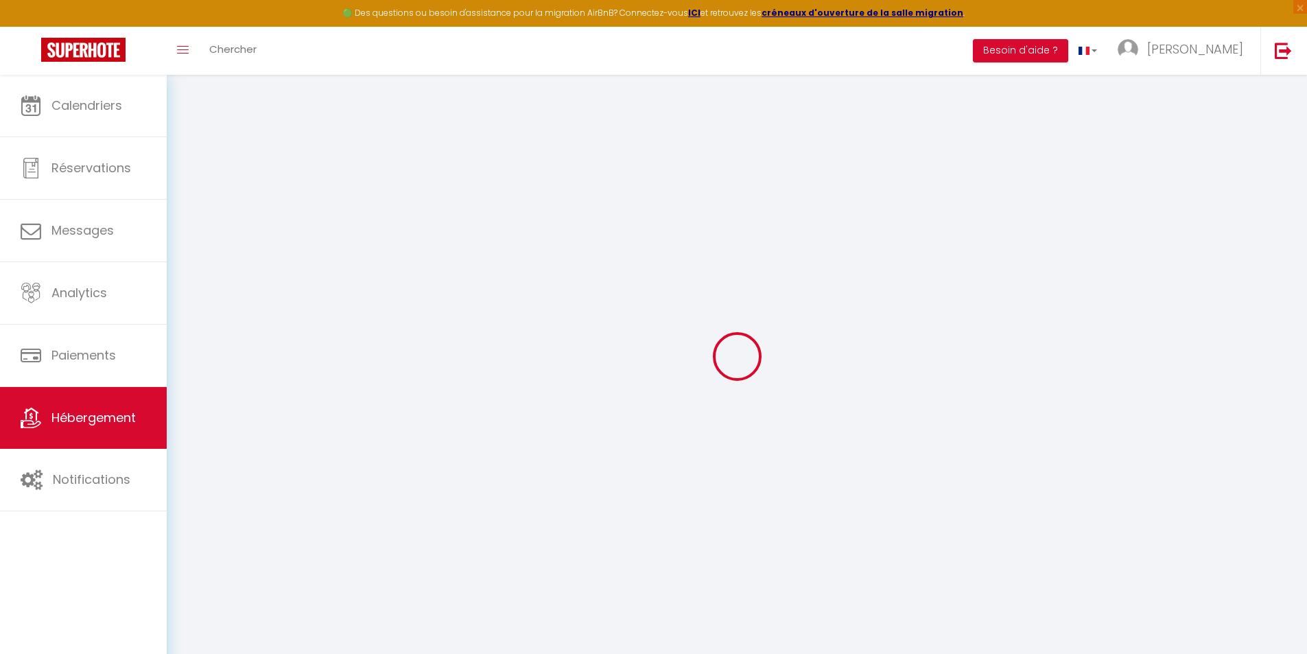
checkbox input "true"
checkbox input "false"
select select "+ 15 %"
select select "+ 30 %"
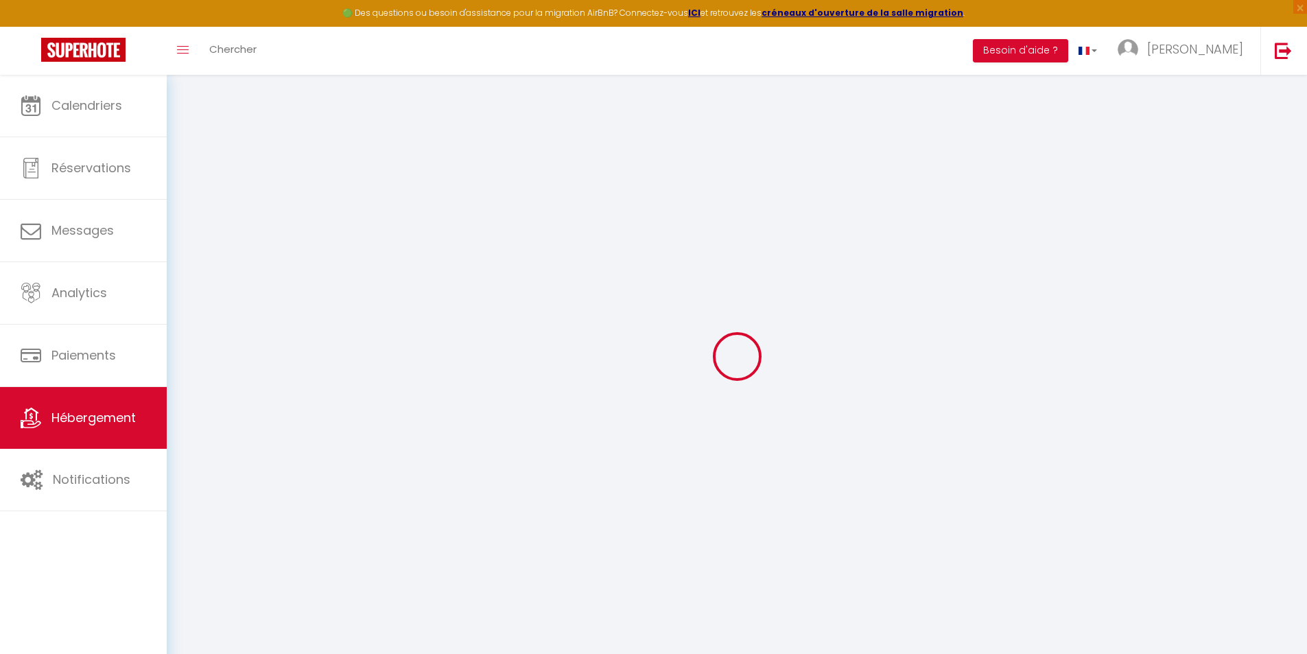
select select "+ 12 %"
checkbox input "false"
checkbox input "true"
checkbox input "false"
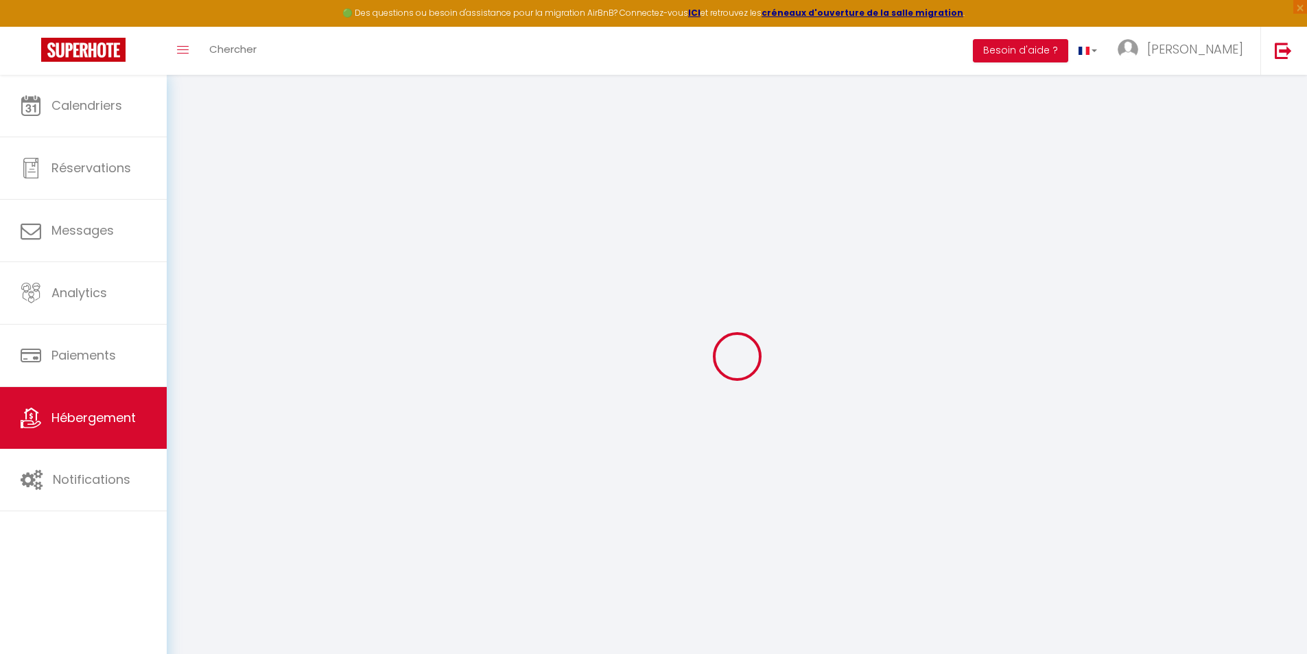
checkbox input "false"
checkbox input "true"
checkbox input "false"
select select "16:00"
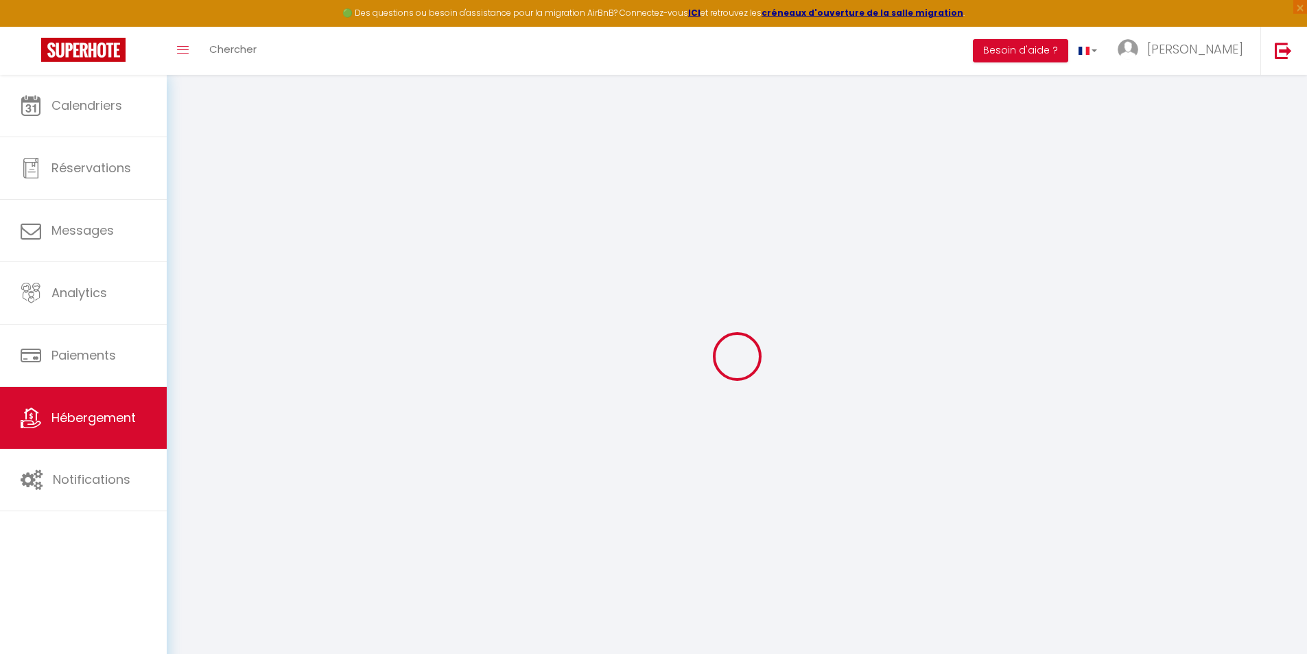
select select "00:00"
select select "10:00"
select select "30"
select select "120"
select select "19:00"
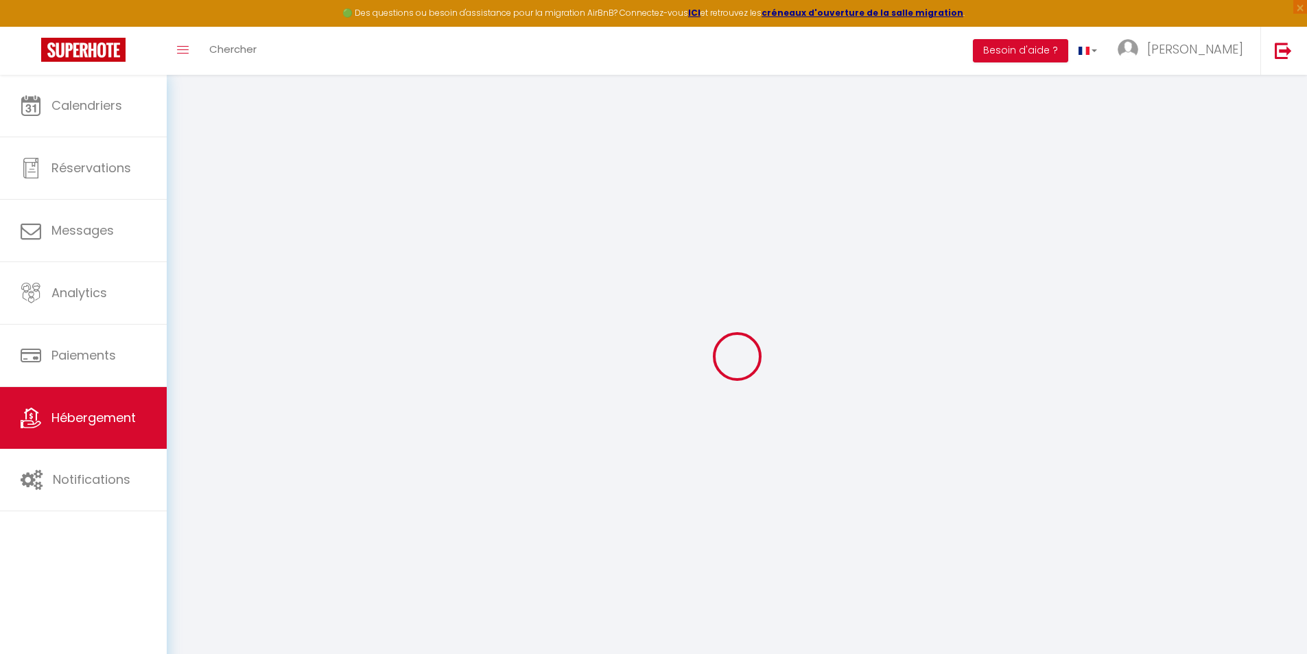
select select "270"
select select "EUR"
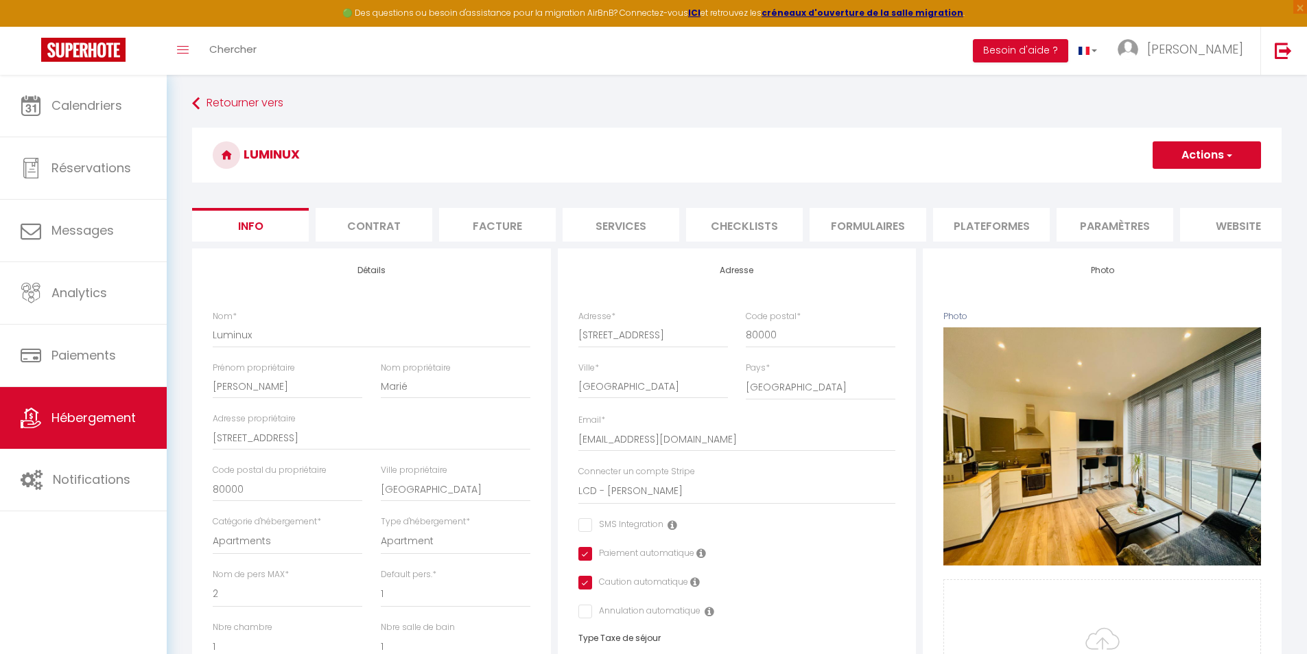
click at [993, 229] on li "Plateformes" at bounding box center [991, 225] width 117 height 34
select select
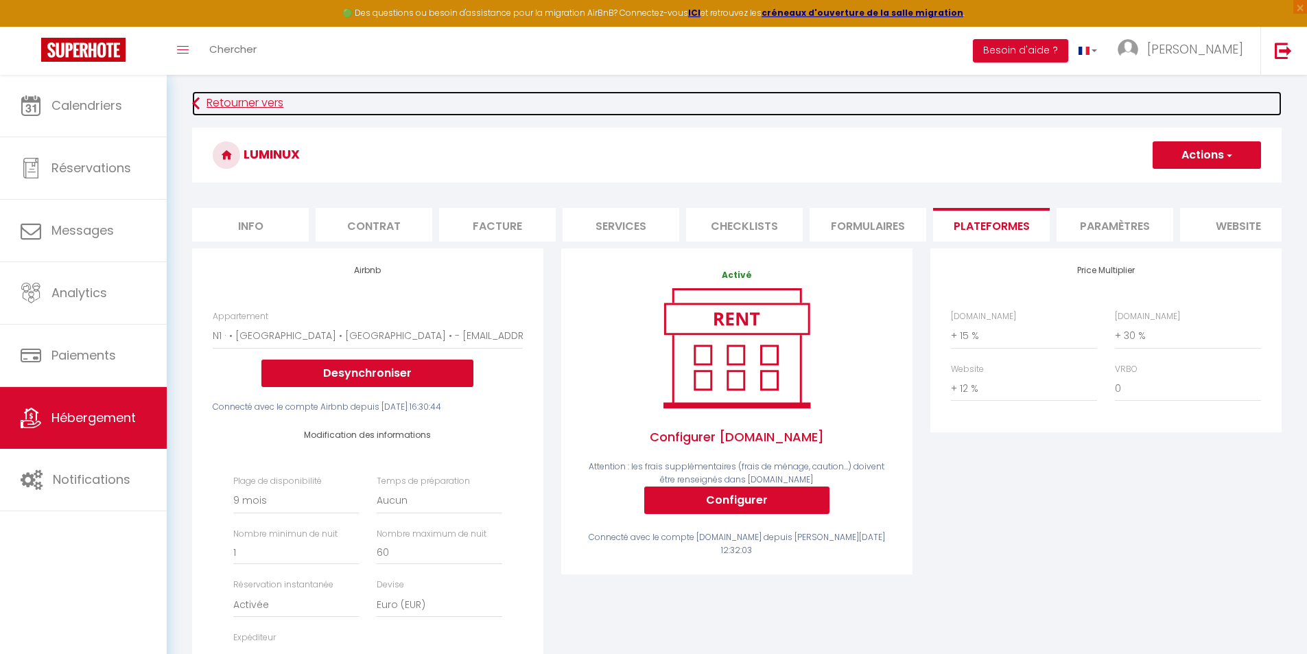
click at [202, 104] on link "Retourner vers" at bounding box center [736, 103] width 1089 height 25
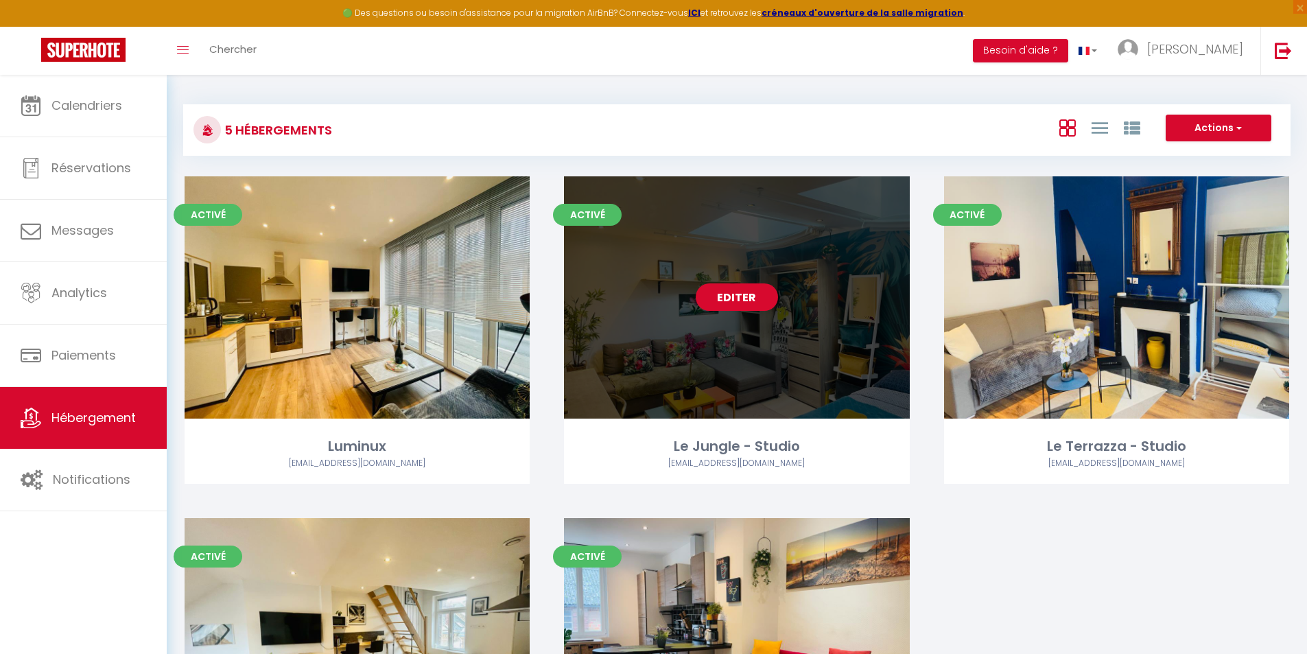
click at [749, 307] on link "Editer" at bounding box center [737, 296] width 82 height 27
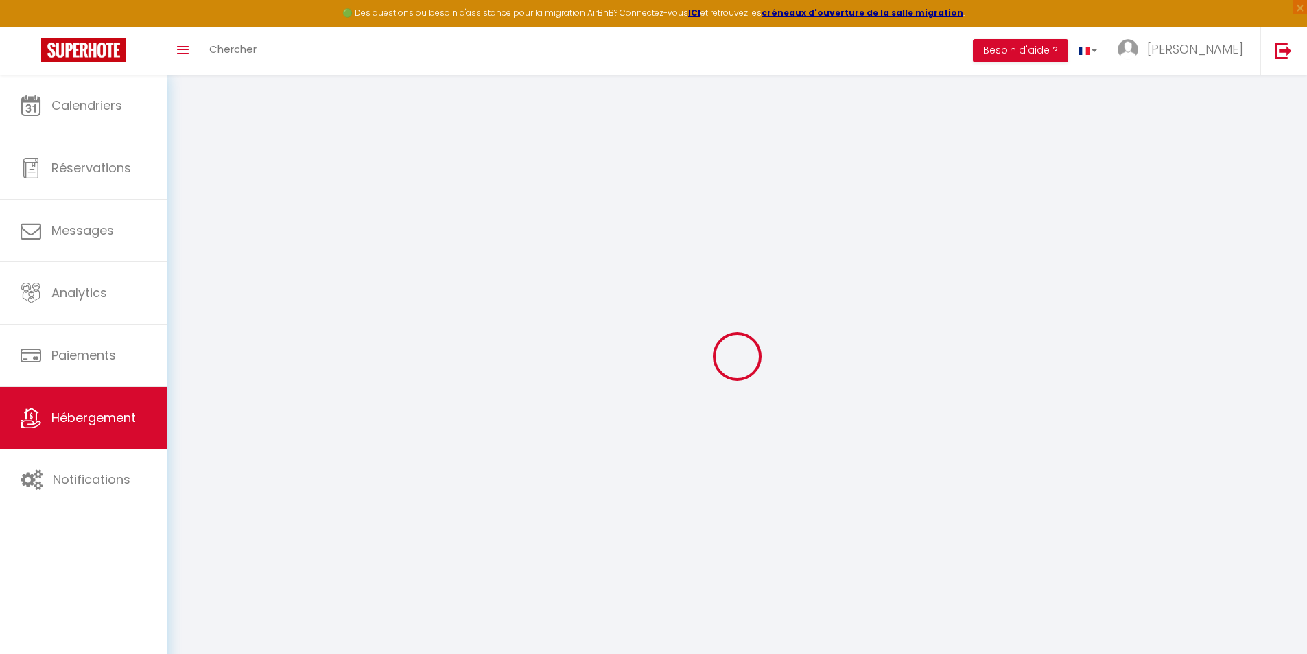
select select
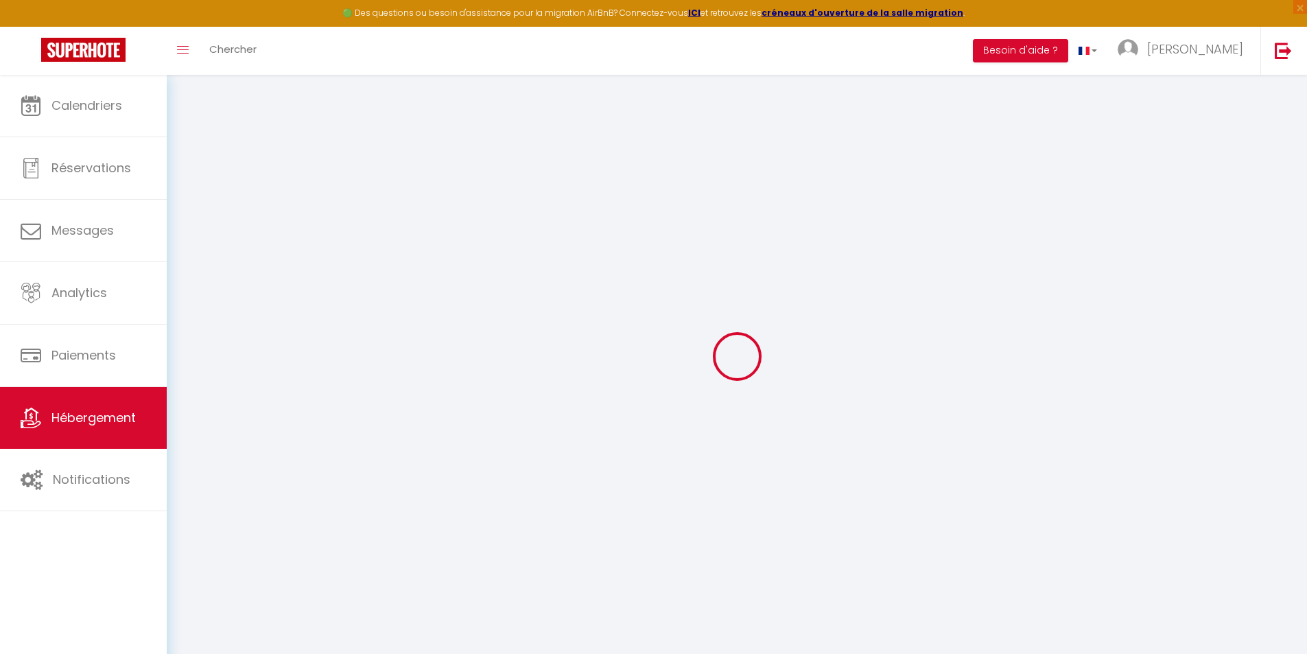
select select
checkbox input "false"
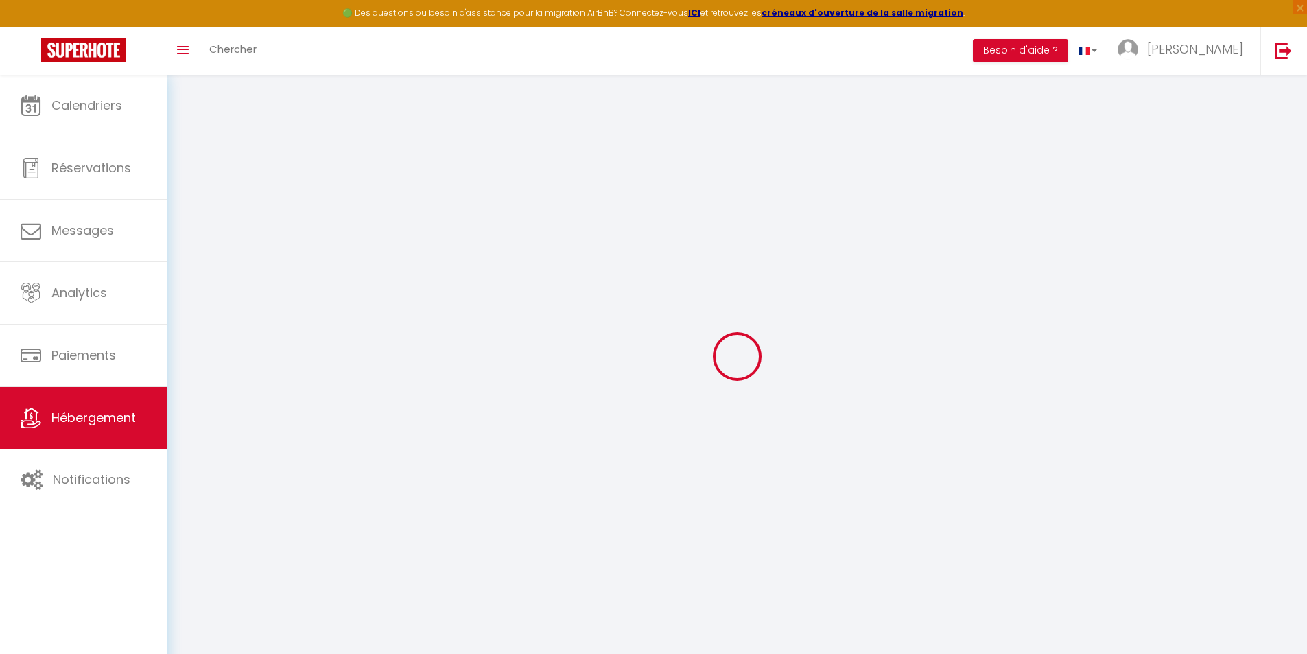
select select
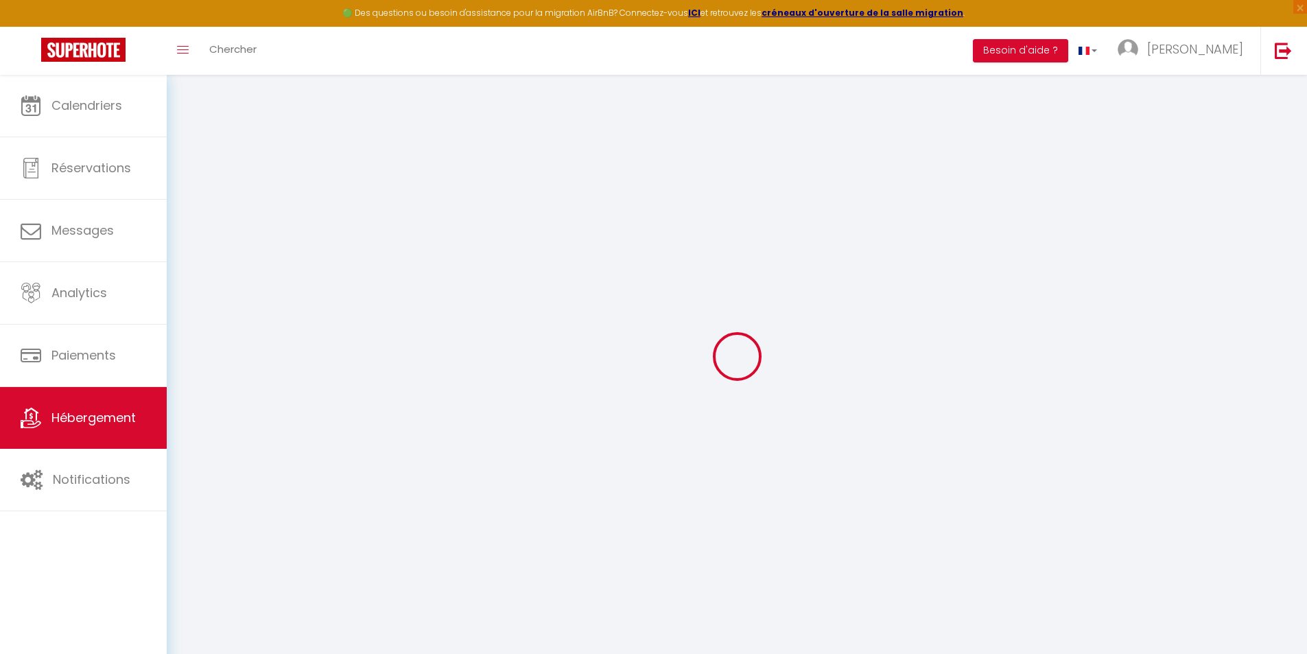
select select
checkbox input "false"
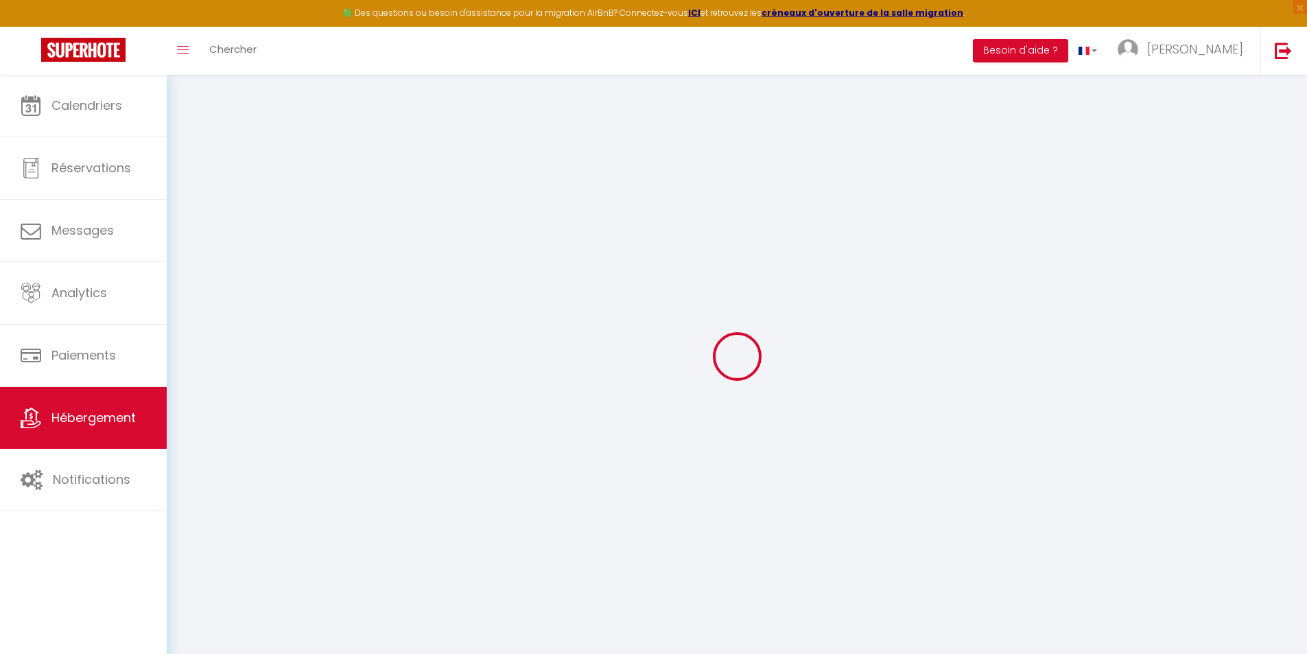
checkbox input "false"
select select
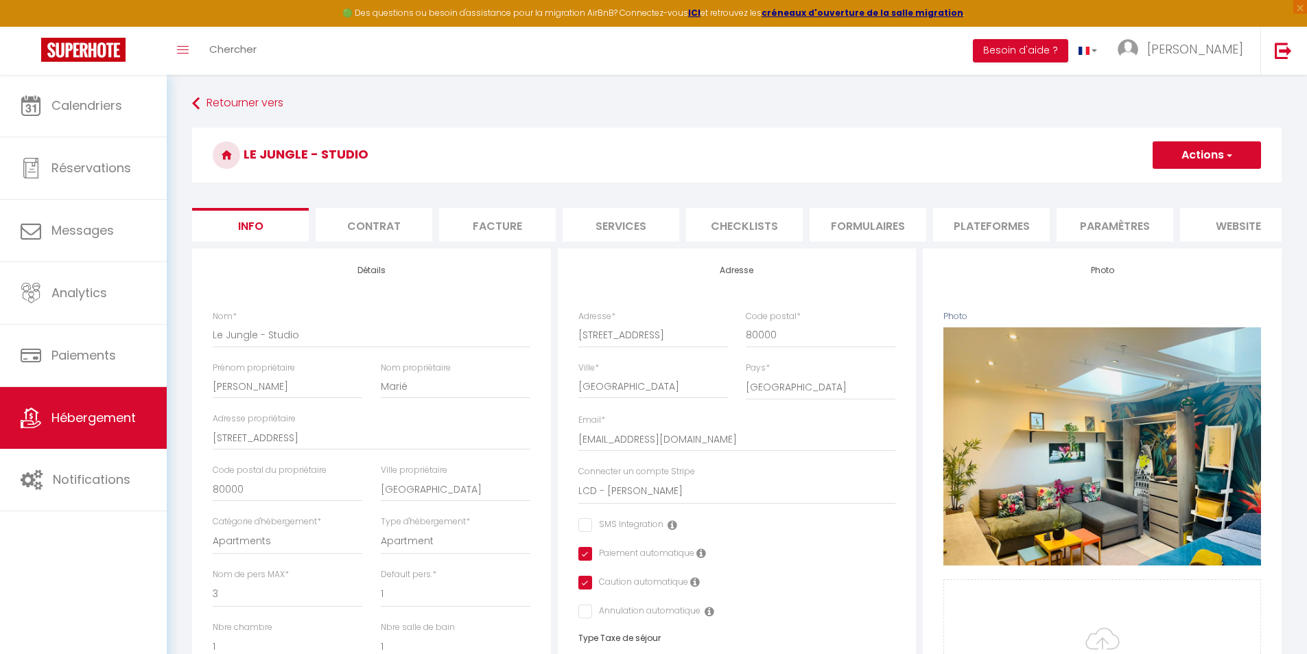
click at [1006, 227] on li "Plateformes" at bounding box center [991, 225] width 117 height 34
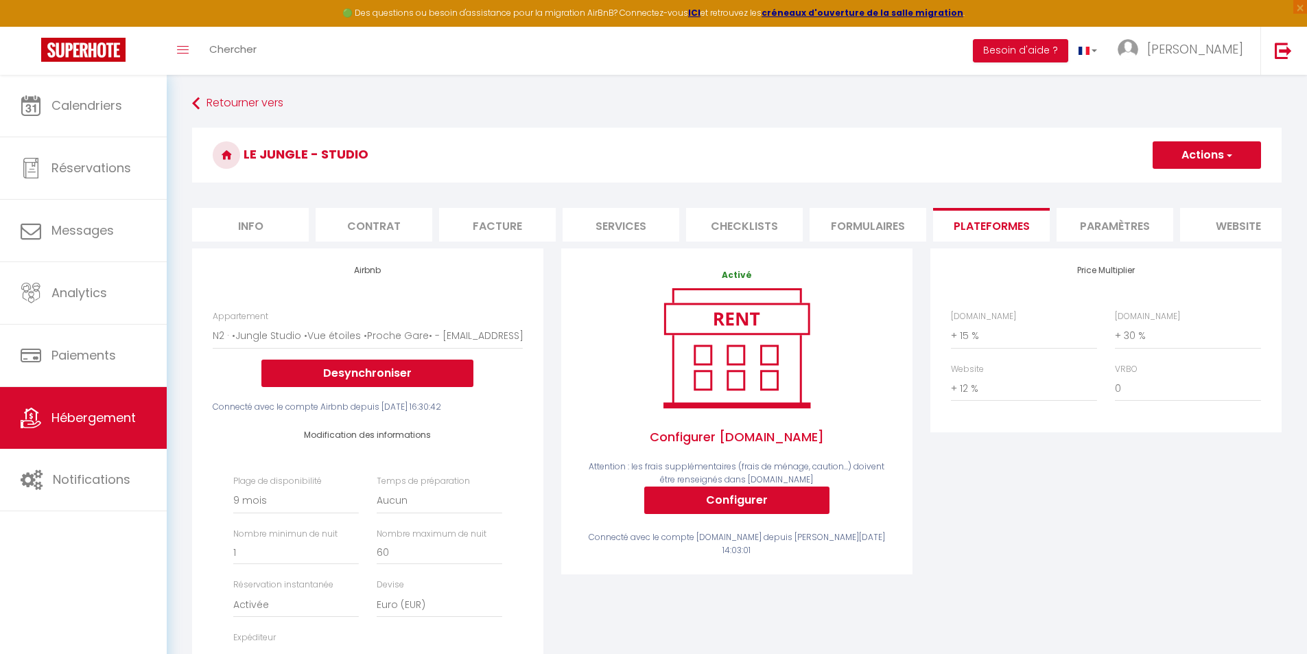
click at [183, 102] on div "Retourner vers Le Jungle - Studio Actions Enregistrer Info Contrat Facture Serv…" at bounding box center [736, 553] width 1107 height 925
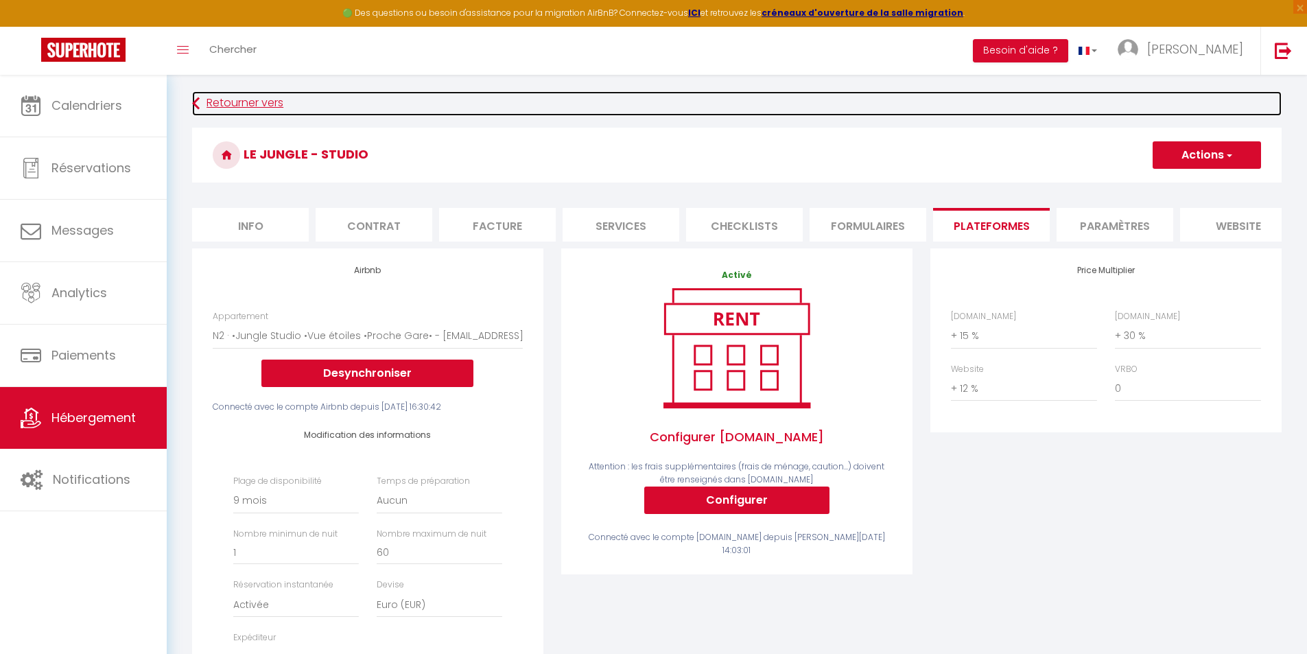
click at [204, 102] on link "Retourner vers" at bounding box center [736, 103] width 1089 height 25
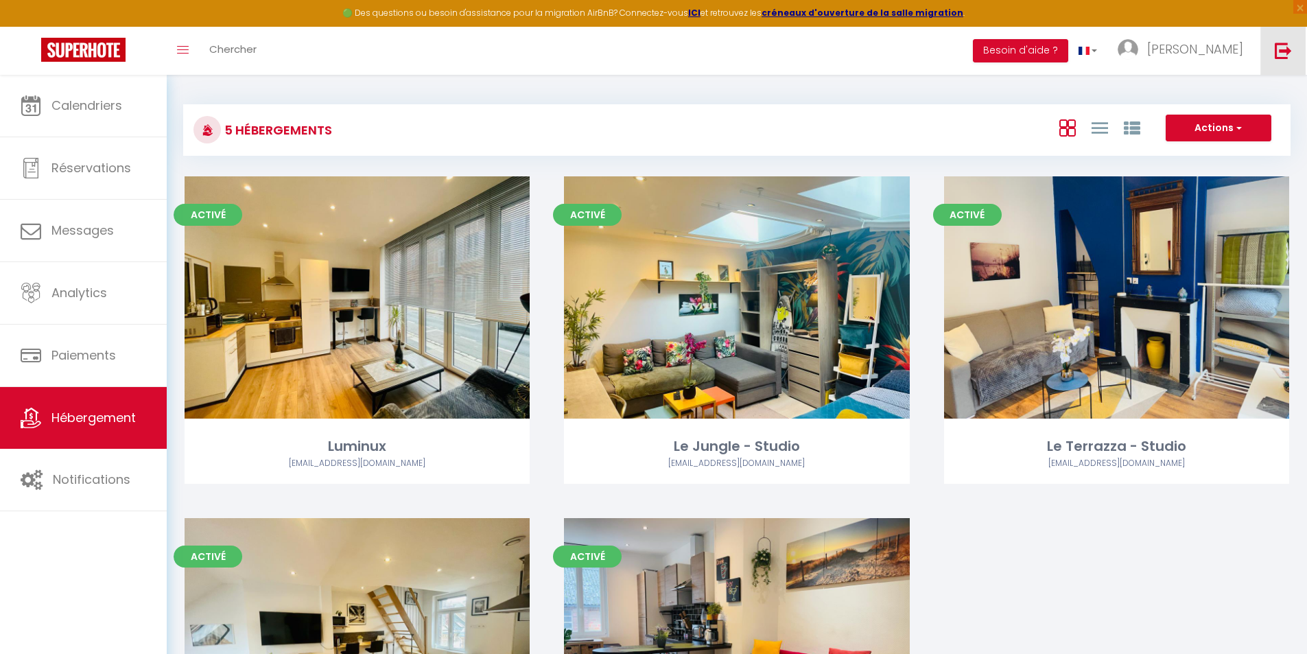
click at [1279, 51] on img at bounding box center [1282, 50] width 17 height 17
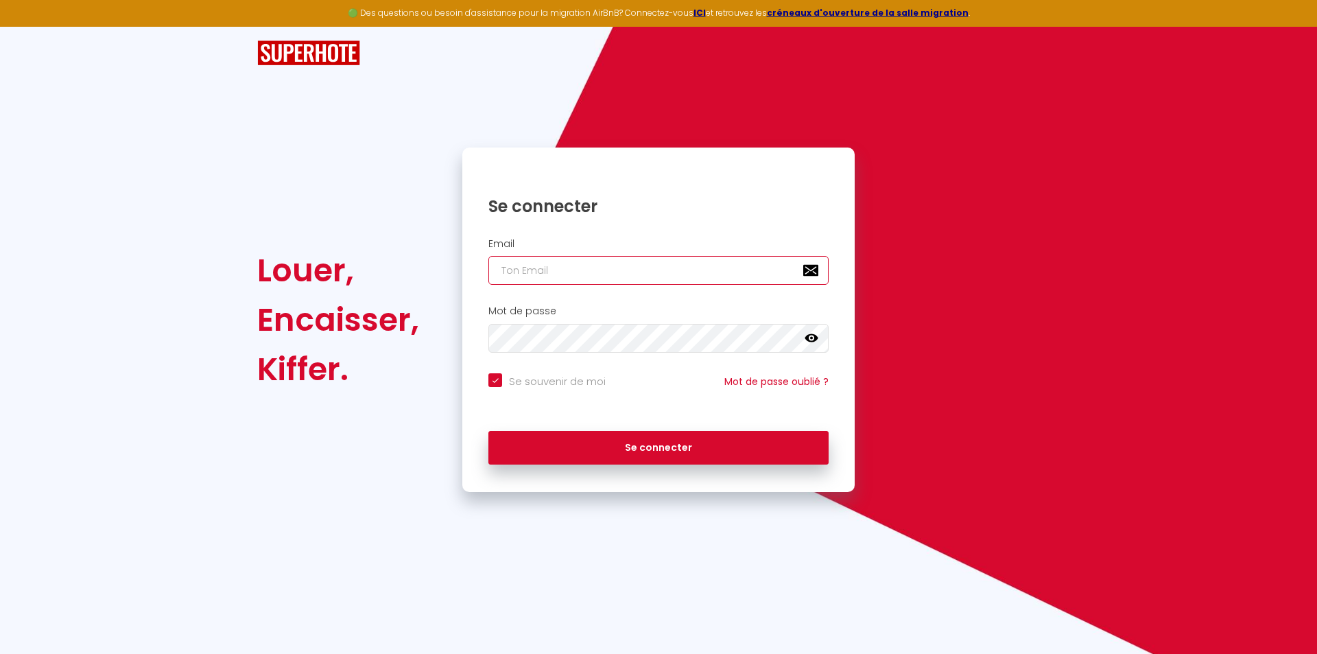
click at [650, 268] on input "email" at bounding box center [658, 270] width 340 height 29
drag, startPoint x: 506, startPoint y: 382, endPoint x: 504, endPoint y: 375, distance: 7.8
click at [506, 382] on input "Se souvenir de moi" at bounding box center [546, 380] width 117 height 14
checkbox input "false"
click at [536, 266] on input "email" at bounding box center [658, 270] width 340 height 29
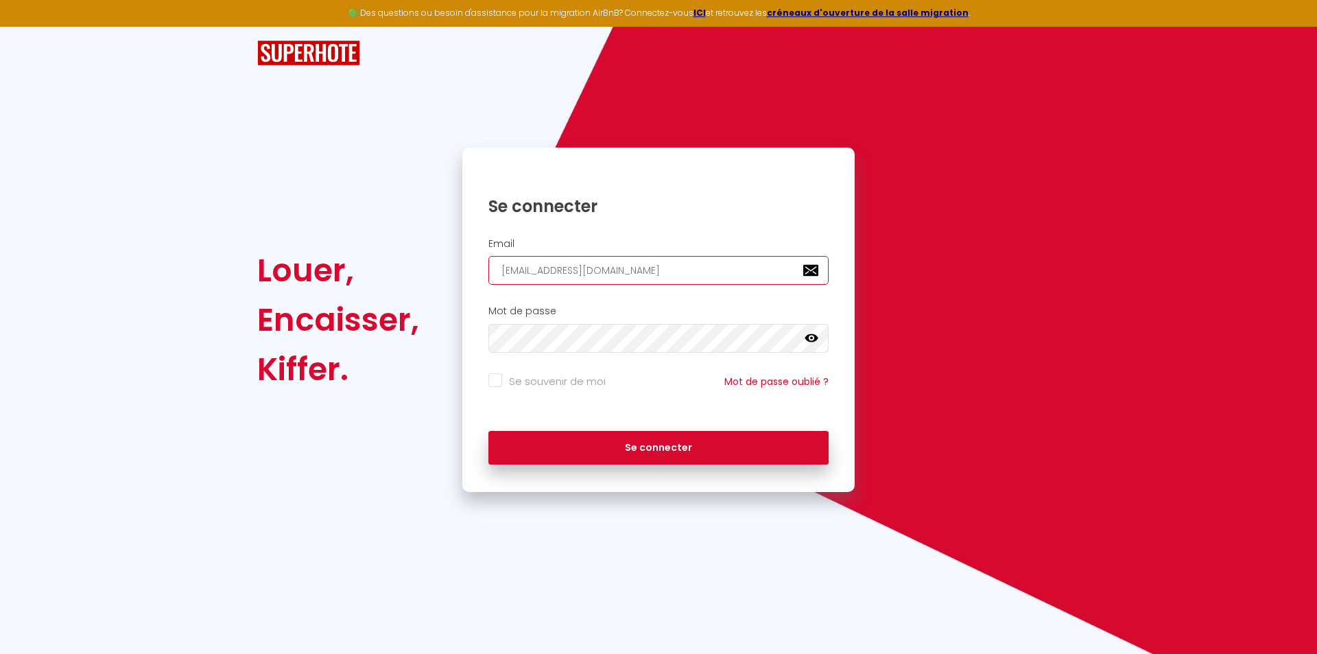
type input "[EMAIL_ADDRESS][DOMAIN_NAME]"
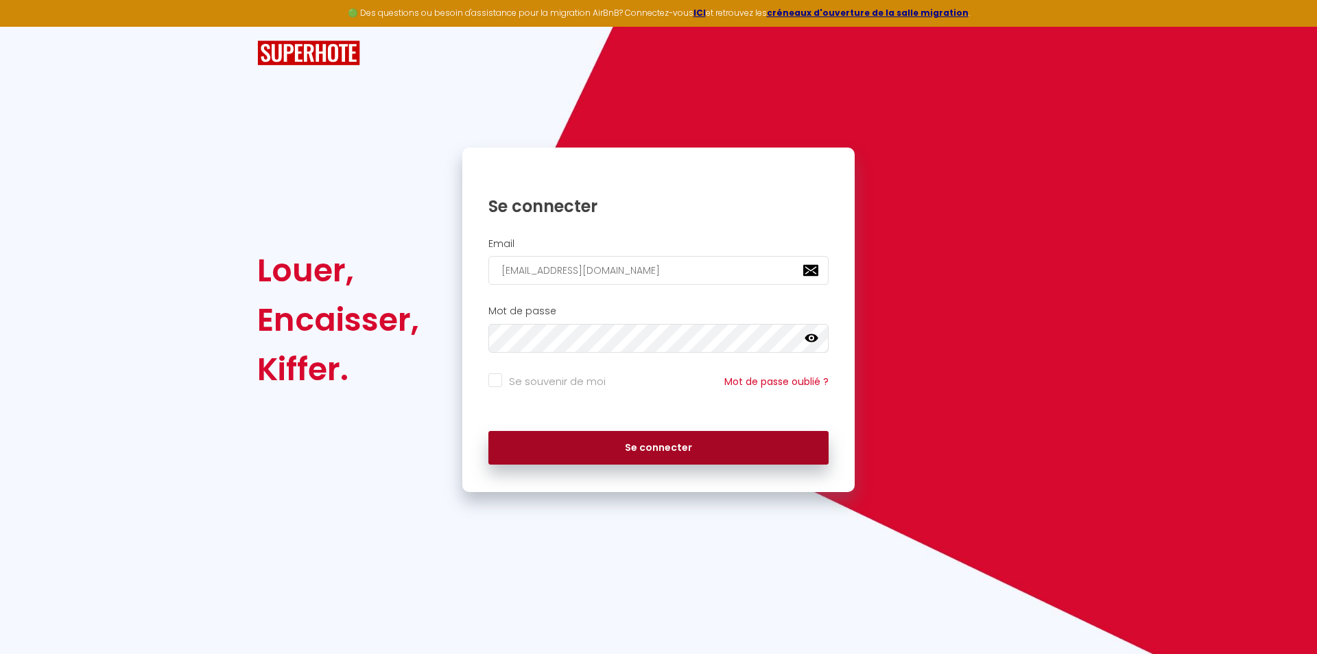
click at [586, 449] on button "Se connecter" at bounding box center [658, 448] width 340 height 34
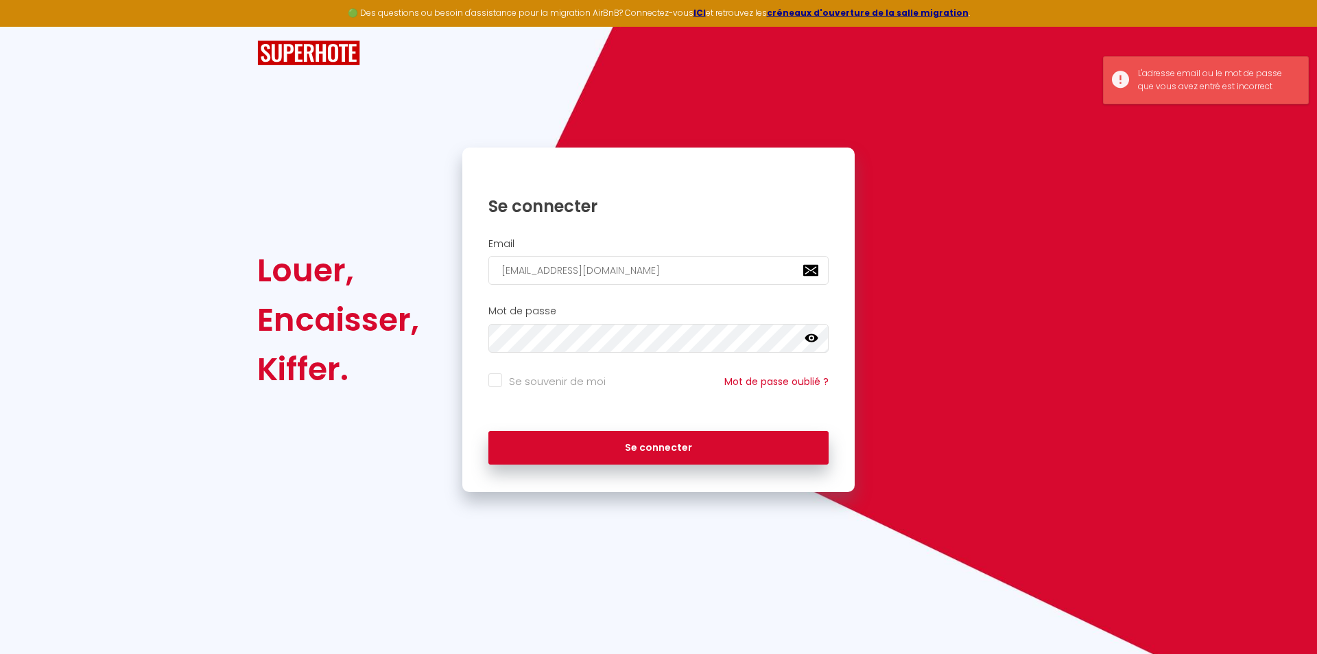
click at [814, 341] on icon at bounding box center [812, 338] width 14 height 14
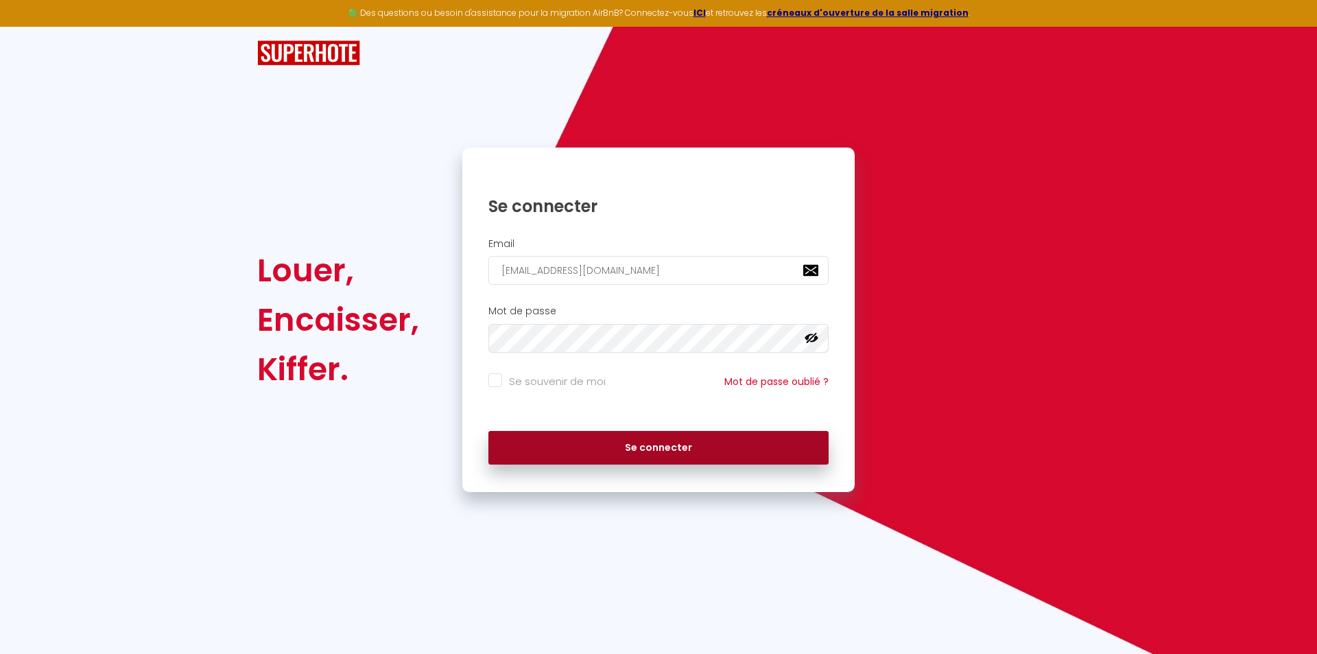
click at [678, 440] on button "Se connecter" at bounding box center [658, 448] width 340 height 34
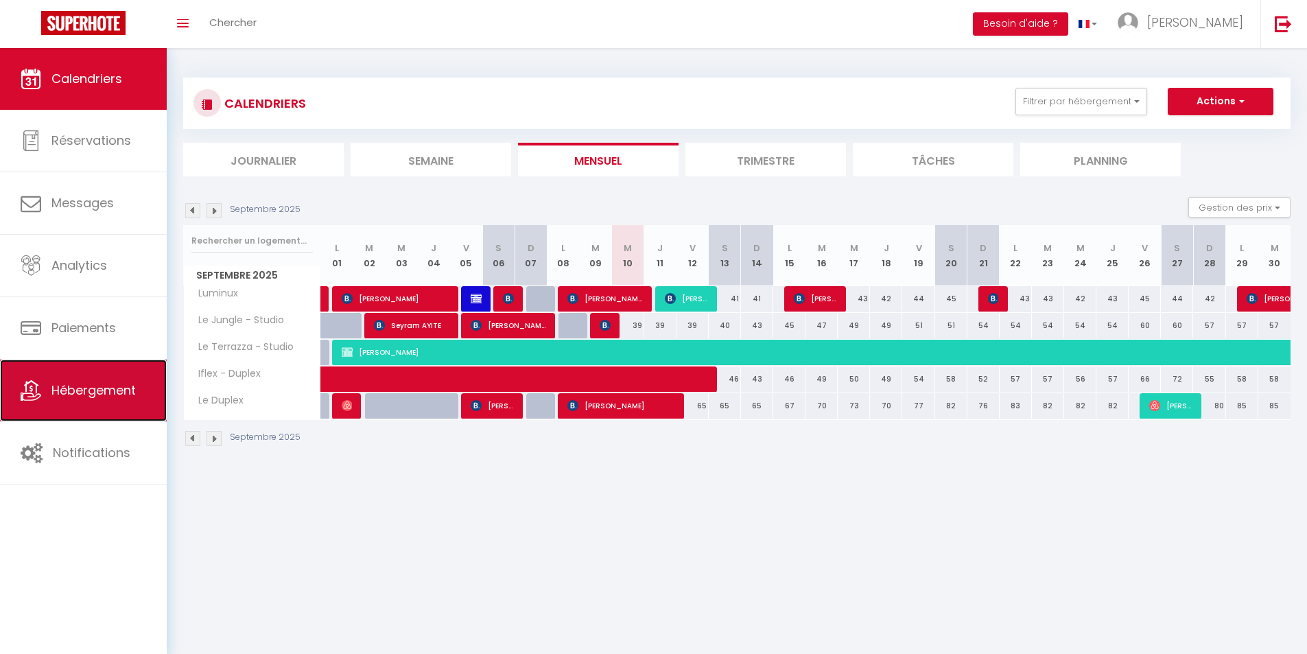
click at [113, 379] on link "Hébergement" at bounding box center [83, 390] width 167 height 62
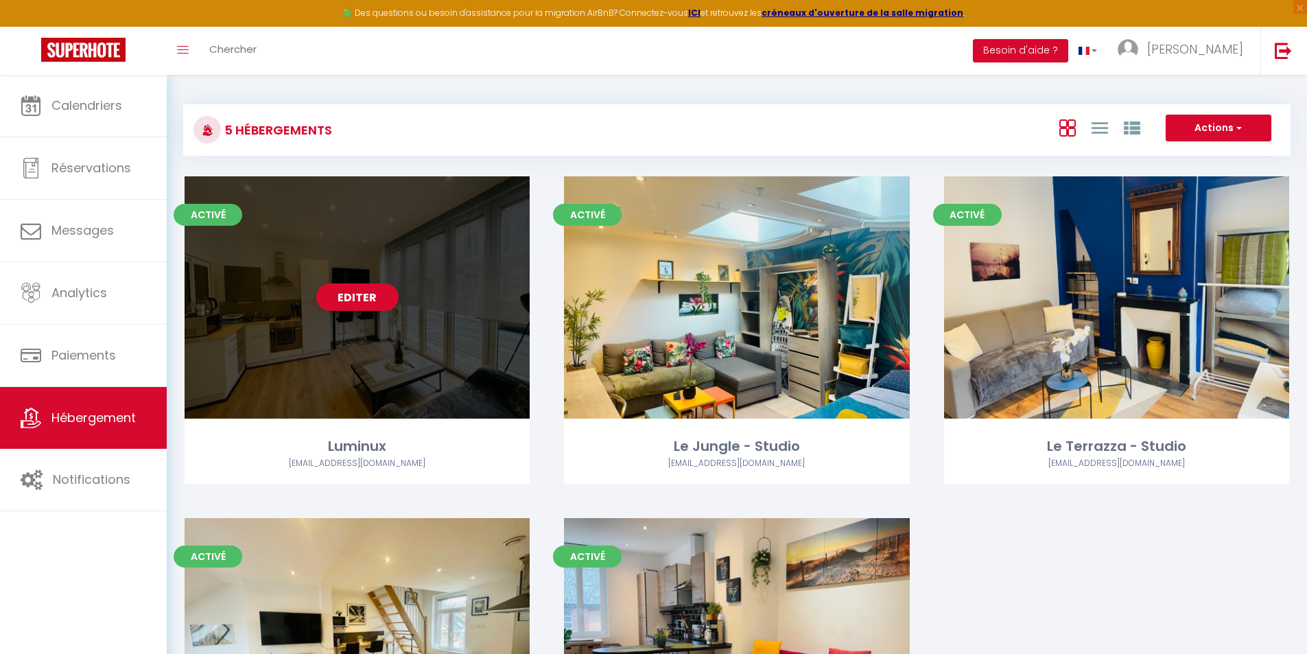
click at [316, 263] on div "Editer" at bounding box center [357, 297] width 345 height 242
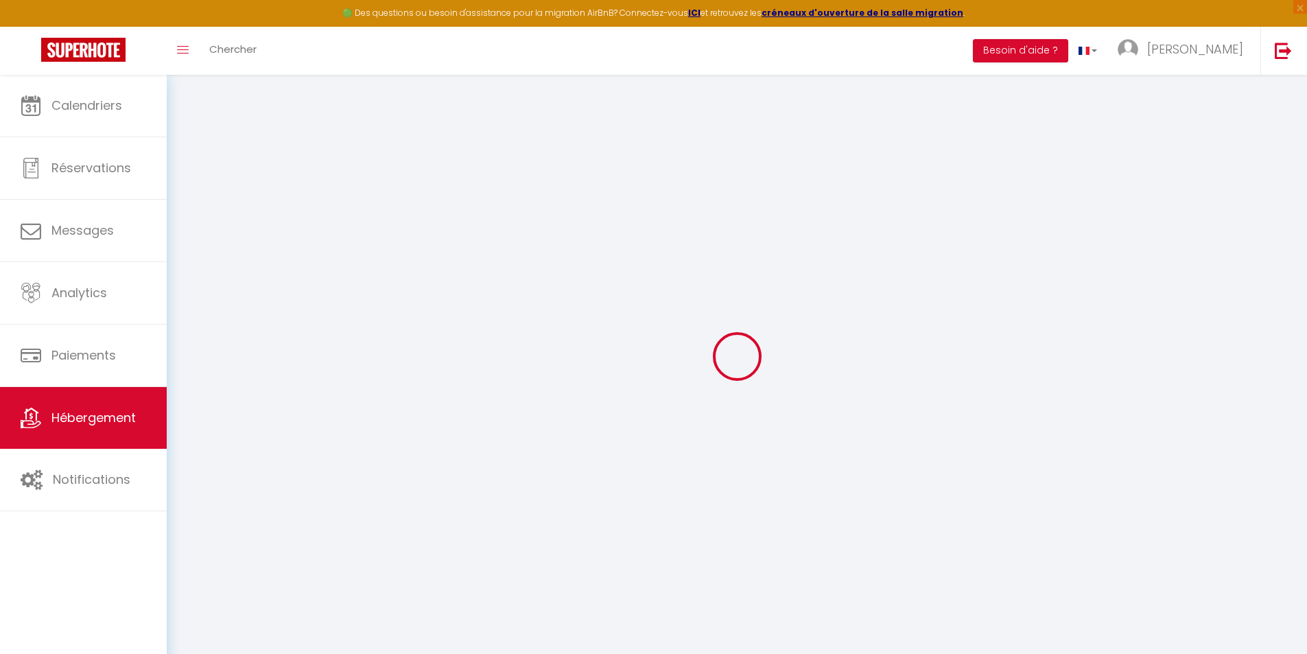
select select "2196-686927866286208335"
checkbox input "false"
checkbox input "true"
checkbox input "false"
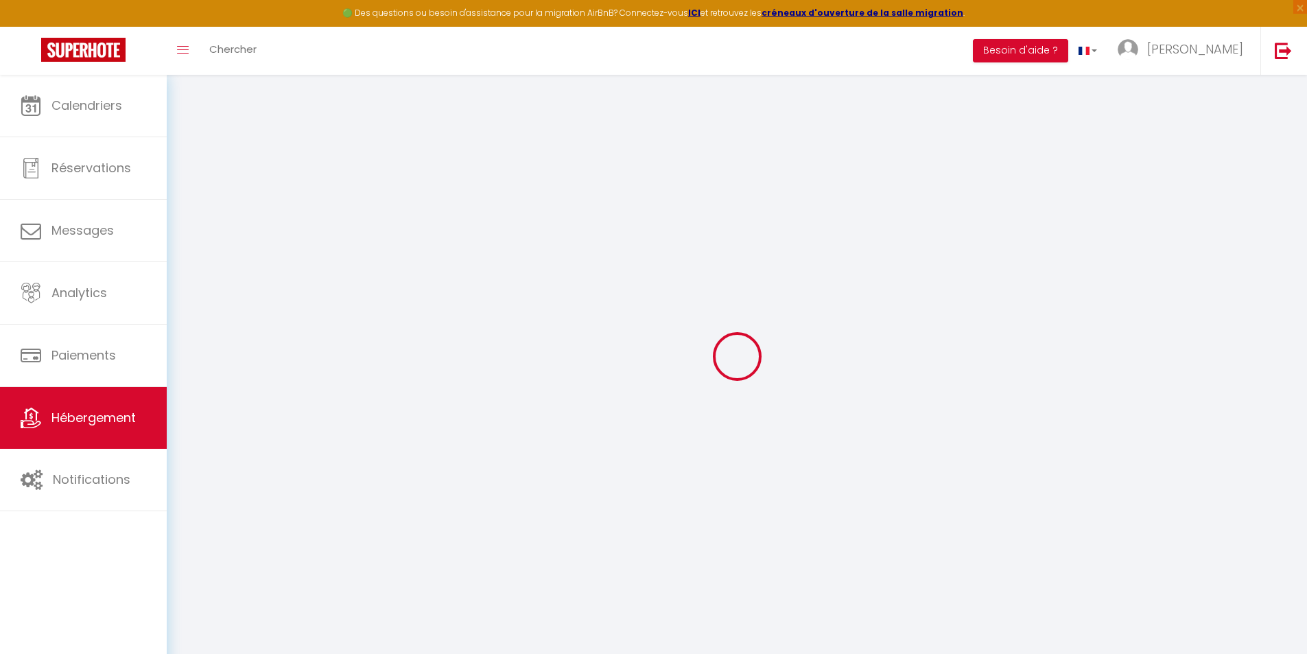
select select "16:00"
select select "00:00"
select select "10:00"
select select "30"
select select "120"
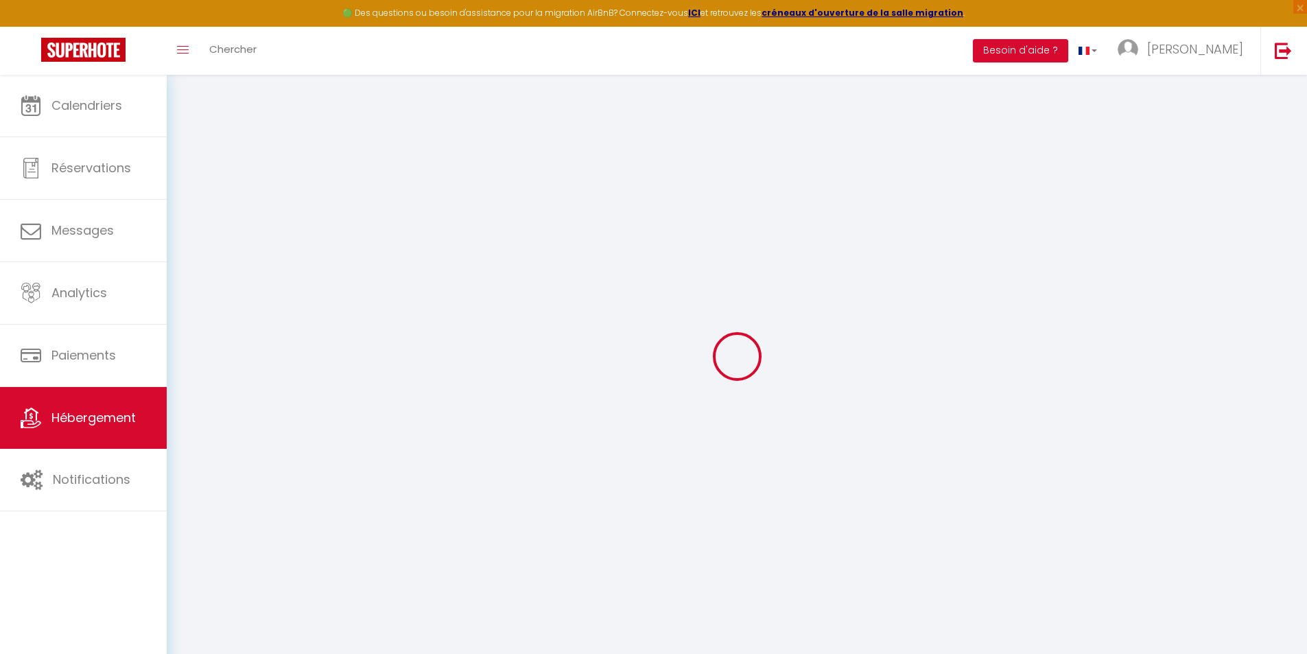
select select "19:00"
select select "+ 15 %"
select select "+ 30 %"
select select "+ 12 %"
checkbox input "false"
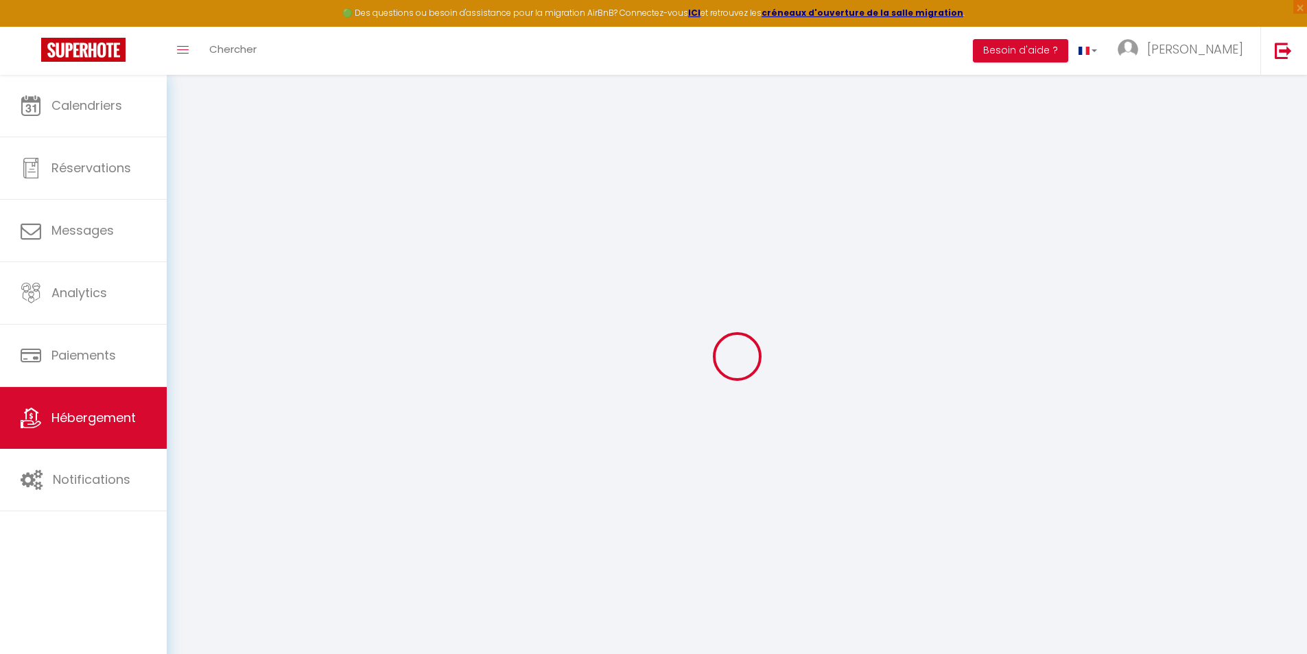
checkbox input "true"
checkbox input "false"
select select "270"
select select "EUR"
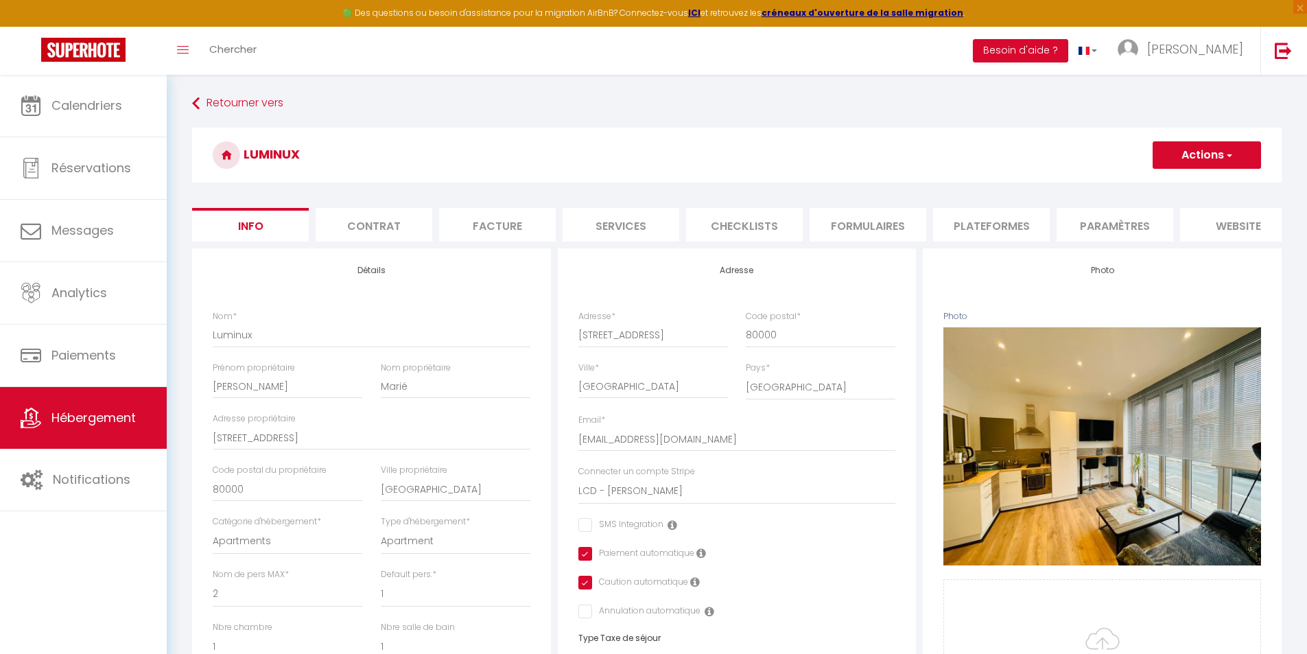
click at [1021, 226] on li "Plateformes" at bounding box center [991, 225] width 117 height 34
select select
